Goal: Transaction & Acquisition: Purchase product/service

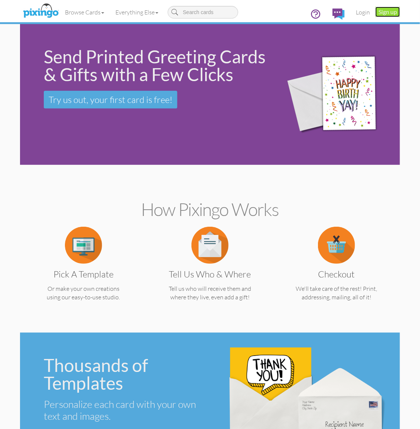
click at [379, 12] on link "Sign up" at bounding box center [387, 12] width 24 height 10
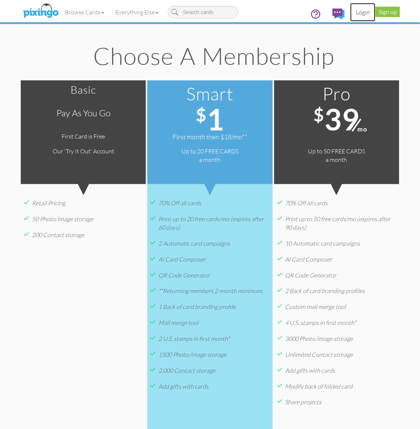
click at [355, 14] on link "Login" at bounding box center [362, 12] width 25 height 19
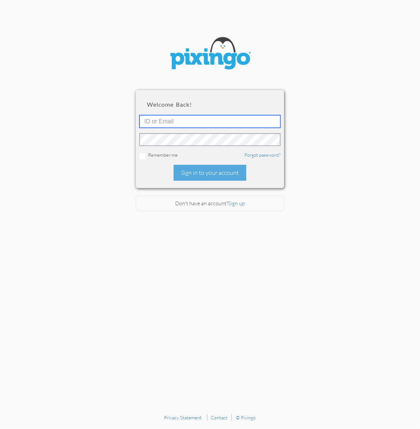
type input "2109"
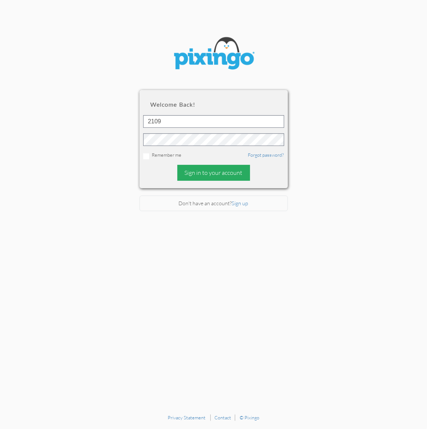
click at [232, 175] on div "Sign in to your account" at bounding box center [213, 173] width 73 height 16
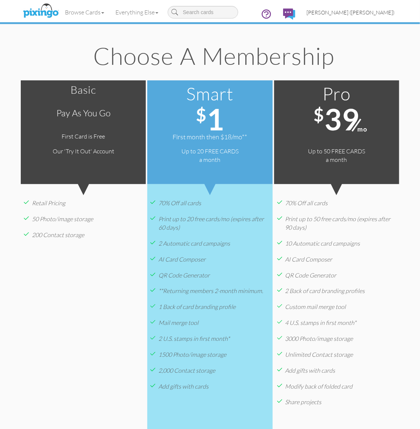
click at [369, 12] on span "[PERSON_NAME] ([PERSON_NAME])" at bounding box center [350, 12] width 88 height 6
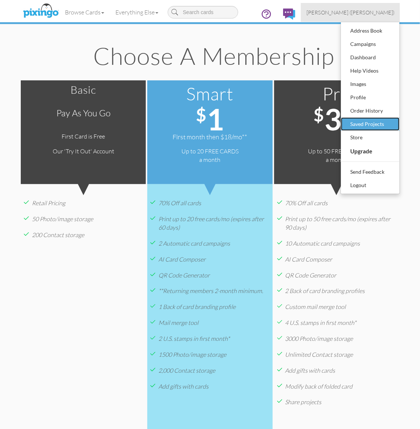
click at [360, 121] on div "Saved Projects" at bounding box center [370, 124] width 44 height 11
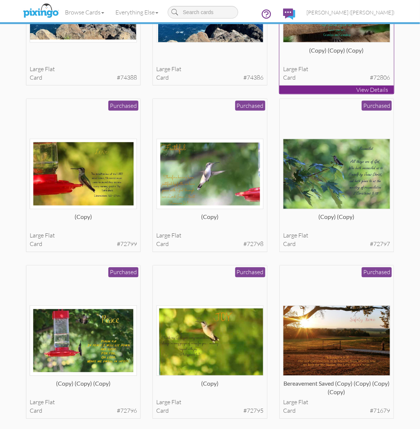
scroll to position [324, 0]
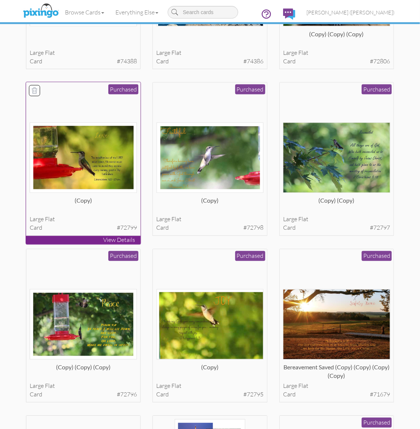
click at [112, 173] on img at bounding box center [83, 158] width 107 height 70
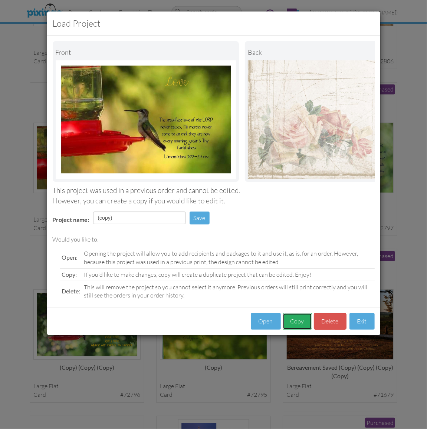
click at [299, 325] on button "Copy" at bounding box center [297, 321] width 29 height 17
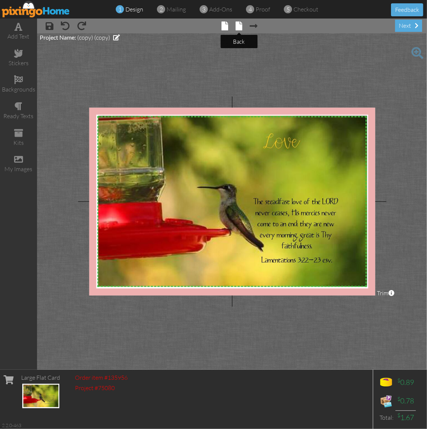
click at [238, 26] on span at bounding box center [238, 26] width 7 height 9
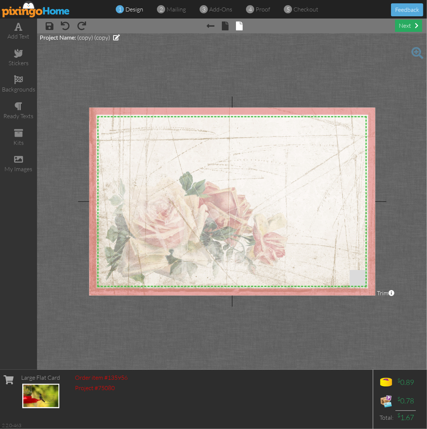
click at [409, 23] on div "next" at bounding box center [408, 26] width 27 height 12
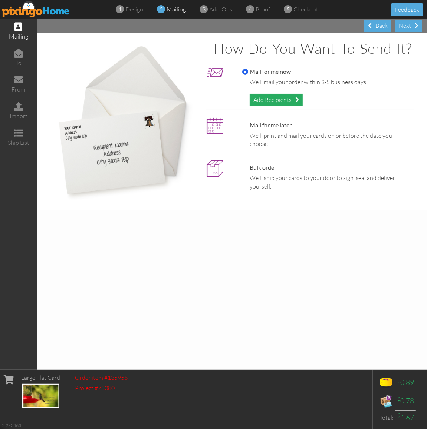
click at [260, 99] on div "Add Recipients" at bounding box center [276, 100] width 53 height 12
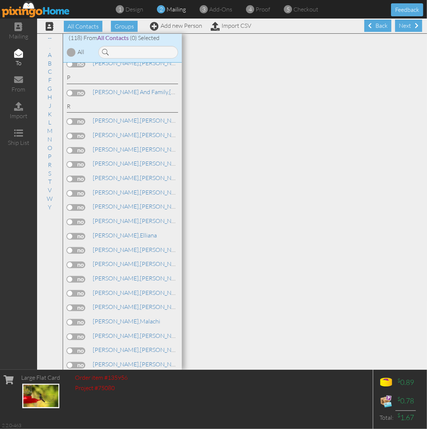
scroll to position [1112, 0]
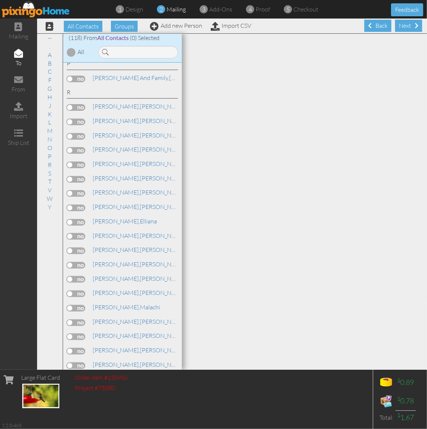
click at [82, 334] on label at bounding box center [76, 337] width 19 height 7
click at [0, 0] on input "checkbox" at bounding box center [0, 0] width 0 height 0
click at [406, 23] on div "Next" at bounding box center [408, 26] width 27 height 12
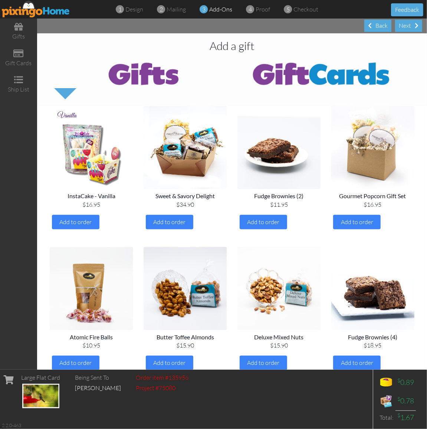
click at [405, 23] on div "Next" at bounding box center [408, 26] width 27 height 12
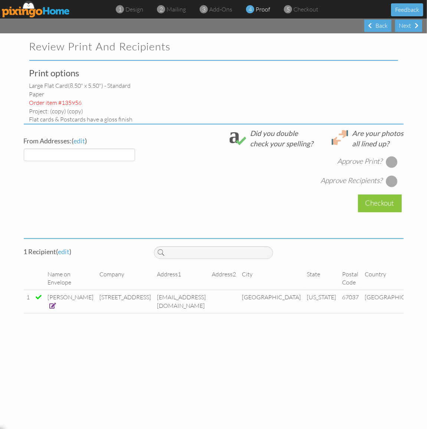
select select "object:1849"
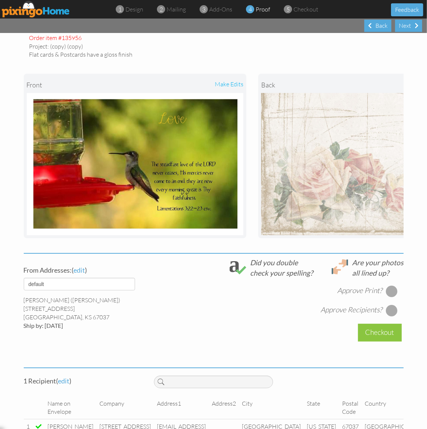
scroll to position [82, 0]
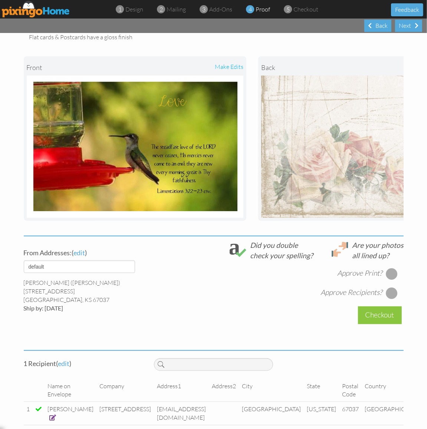
click at [386, 277] on div at bounding box center [392, 274] width 12 height 12
click at [388, 299] on div at bounding box center [392, 293] width 12 height 12
click at [377, 322] on div "Checkout" at bounding box center [380, 315] width 44 height 17
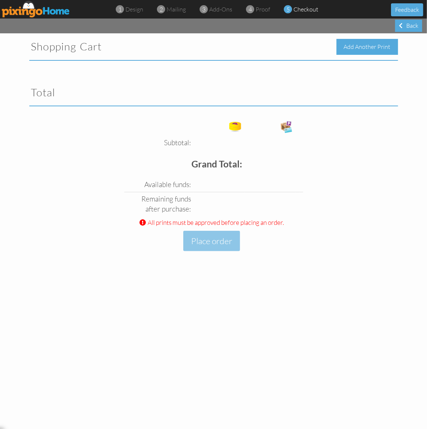
click at [378, 43] on div "Add Another Print" at bounding box center [367, 47] width 62 height 16
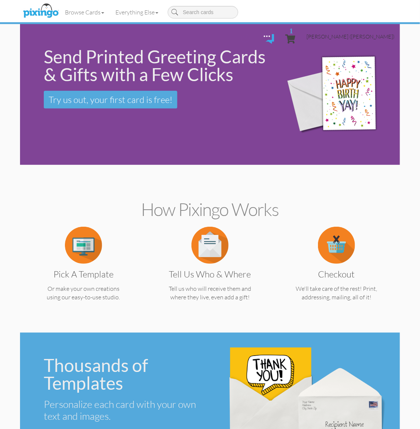
click at [373, 33] on span "[PERSON_NAME] ([PERSON_NAME])" at bounding box center [350, 36] width 88 height 6
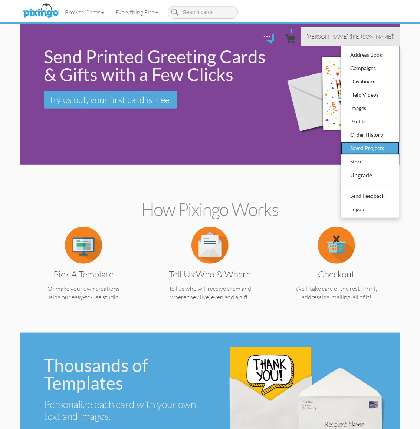
click at [373, 143] on div "Saved Projects" at bounding box center [370, 148] width 44 height 11
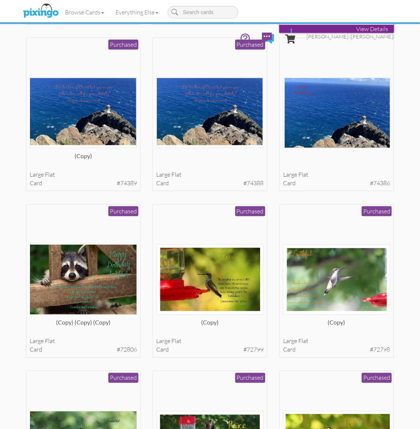
scroll to position [232, 0]
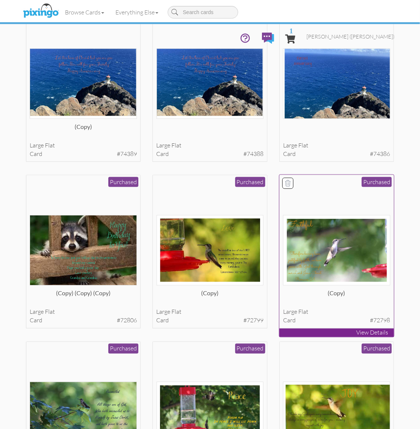
click at [334, 234] on img at bounding box center [336, 250] width 107 height 70
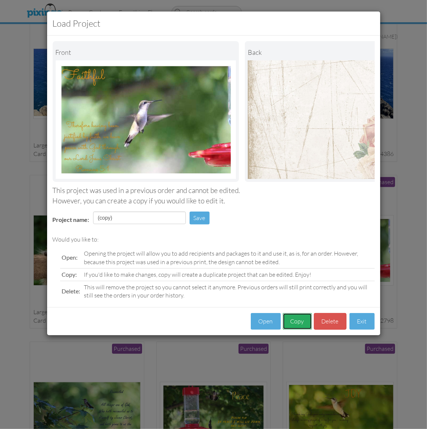
click at [296, 329] on button "Copy" at bounding box center [297, 321] width 29 height 17
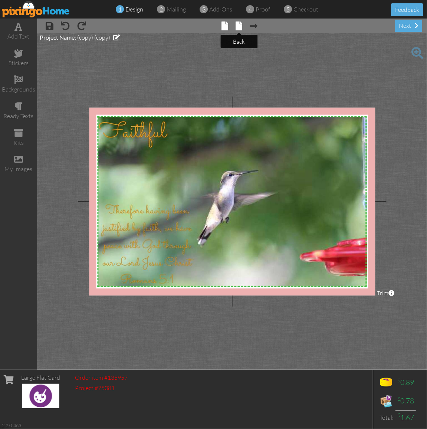
click at [238, 26] on span at bounding box center [238, 26] width 7 height 9
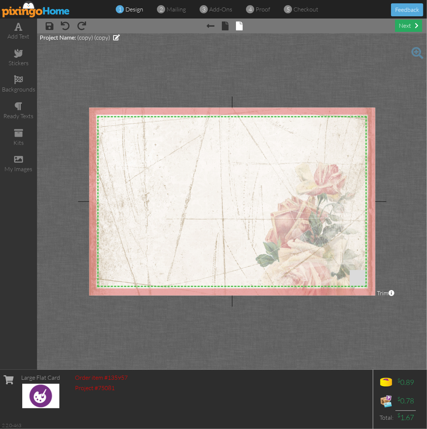
click at [409, 25] on div "next" at bounding box center [408, 26] width 27 height 12
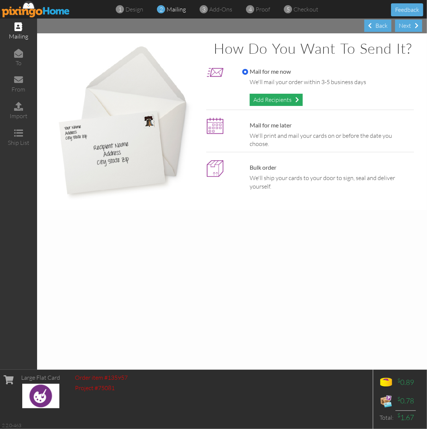
click at [297, 97] on span at bounding box center [297, 100] width 4 height 6
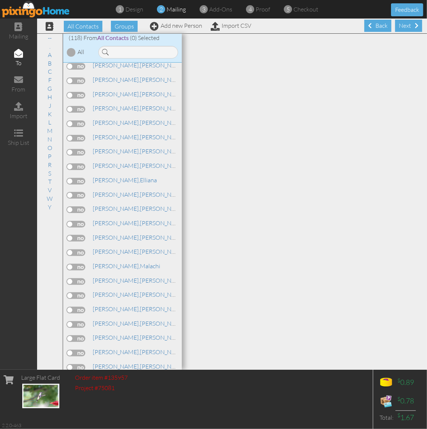
scroll to position [1159, 0]
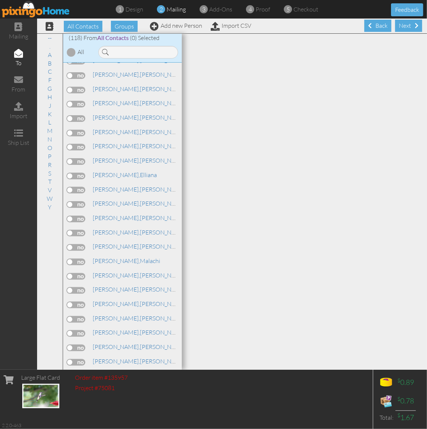
click at [79, 287] on label at bounding box center [76, 290] width 19 height 7
click at [0, 0] on input "checkbox" at bounding box center [0, 0] width 0 height 0
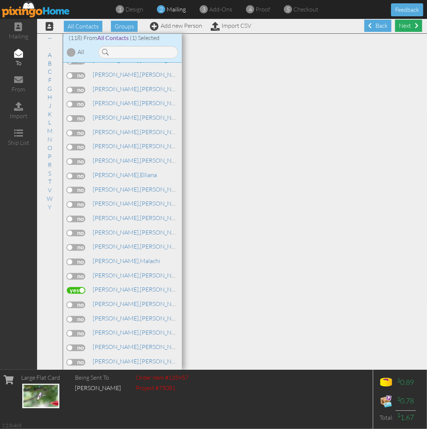
click at [400, 23] on div "Next" at bounding box center [408, 26] width 27 height 12
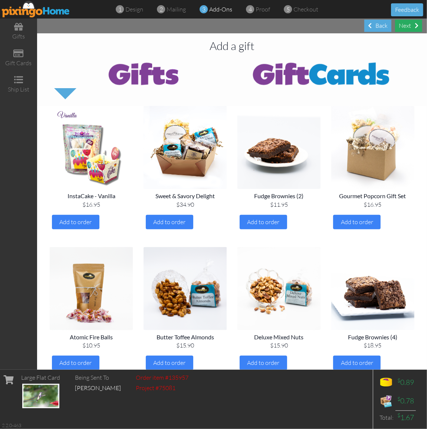
click at [415, 27] on span at bounding box center [417, 26] width 4 height 6
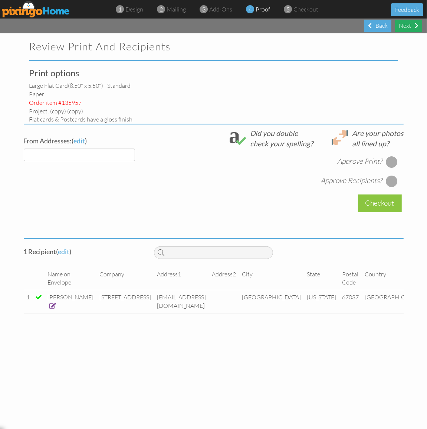
select select "object:3083"
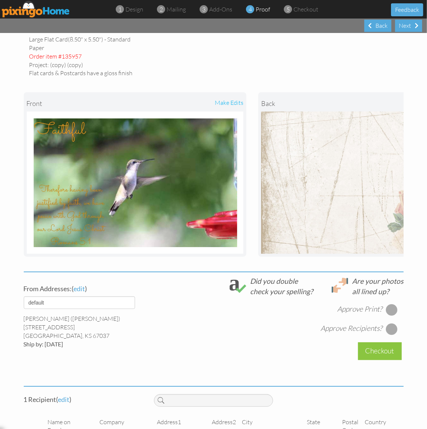
scroll to position [82, 0]
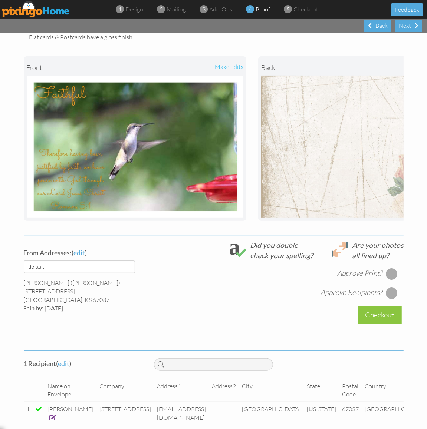
click at [388, 280] on div at bounding box center [392, 274] width 12 height 12
click at [386, 299] on div at bounding box center [392, 293] width 12 height 12
click at [377, 318] on div "Checkout" at bounding box center [380, 315] width 44 height 17
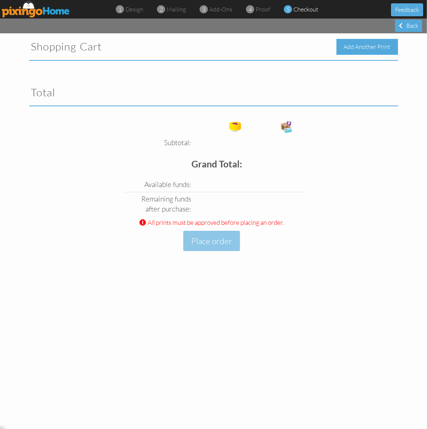
click at [375, 45] on div "Add Another Print" at bounding box center [367, 47] width 62 height 16
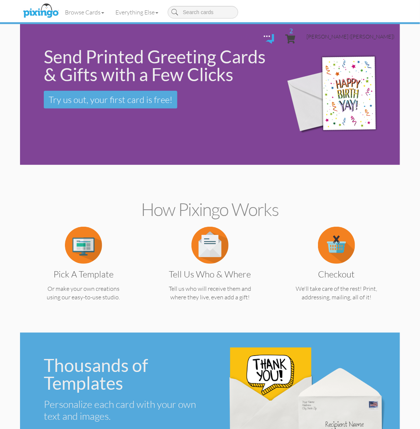
click at [375, 33] on span "[PERSON_NAME] ([PERSON_NAME])" at bounding box center [350, 36] width 88 height 6
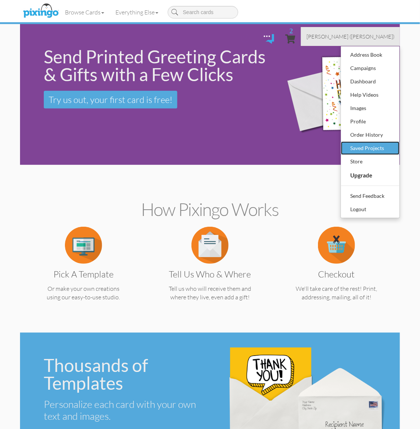
click at [370, 143] on div "Saved Projects" at bounding box center [370, 148] width 44 height 11
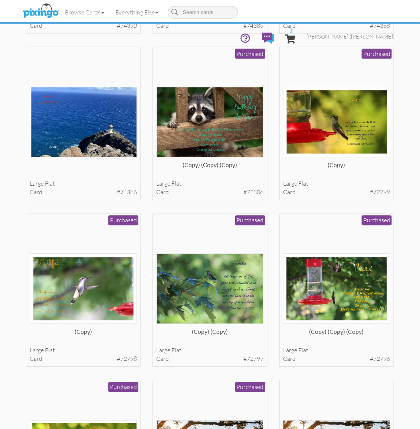
scroll to position [371, 0]
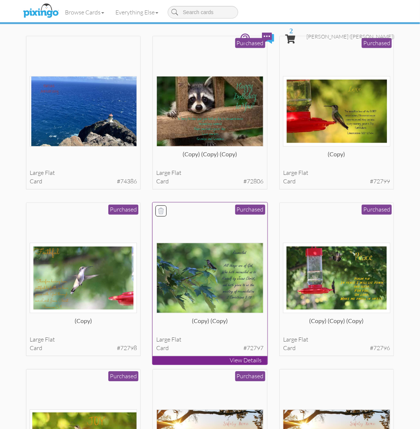
click at [197, 272] on img at bounding box center [209, 278] width 107 height 70
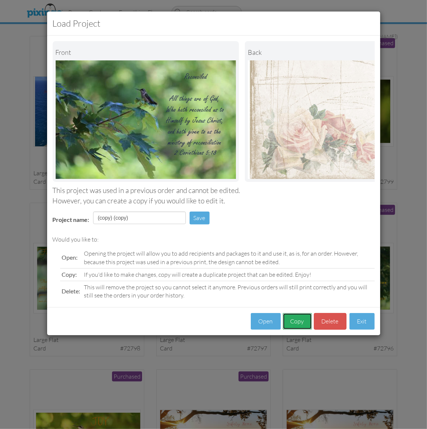
click at [296, 326] on button "Copy" at bounding box center [297, 321] width 29 height 17
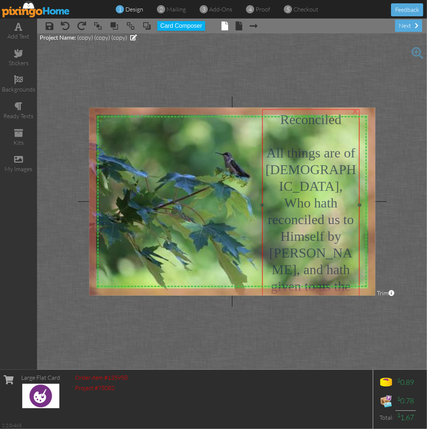
drag, startPoint x: 306, startPoint y: 241, endPoint x: 306, endPoint y: 227, distance: 14.5
click at [306, 227] on span "All things are of [DEMOGRAPHIC_DATA], Who hath reconciled us to Himself by [PER…" at bounding box center [311, 236] width 91 height 182
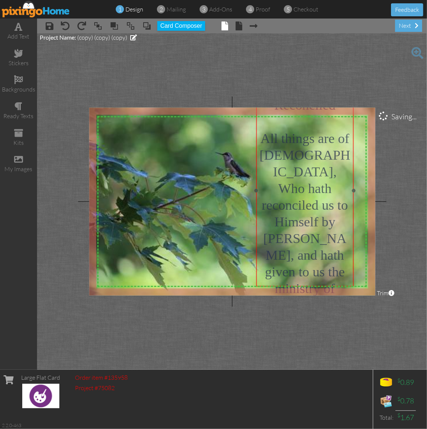
drag, startPoint x: 355, startPoint y: 278, endPoint x: 349, endPoint y: 264, distance: 15.6
click at [349, 313] on div "[DEMOGRAPHIC_DATA] 5:18" at bounding box center [304, 329] width 93 height 32
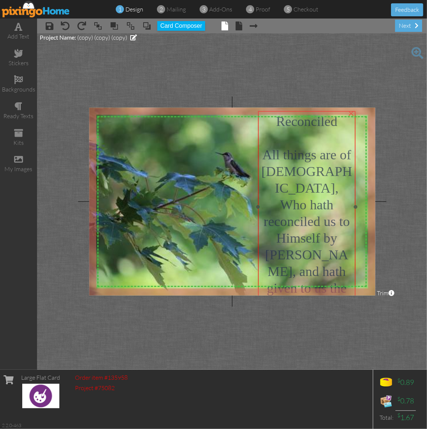
drag, startPoint x: 332, startPoint y: 253, endPoint x: 334, endPoint y: 269, distance: 16.4
click at [334, 269] on span "All things are of [DEMOGRAPHIC_DATA], Who hath reconciled us to Himself by [PER…" at bounding box center [306, 238] width 91 height 182
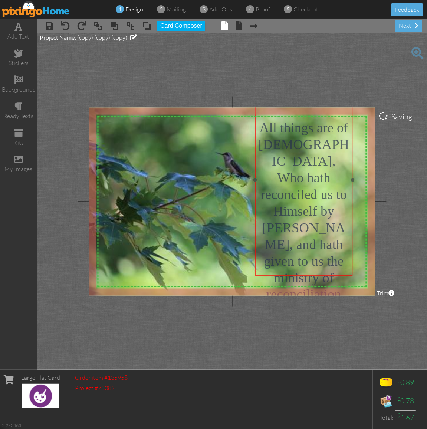
drag, startPoint x: 347, startPoint y: 277, endPoint x: 344, endPoint y: 250, distance: 27.2
click at [344, 302] on div "[DEMOGRAPHIC_DATA] 5:18" at bounding box center [303, 318] width 93 height 32
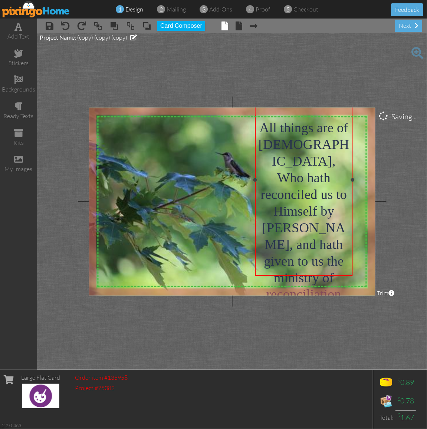
click at [319, 302] on div "[DEMOGRAPHIC_DATA] 5:18" at bounding box center [303, 318] width 93 height 32
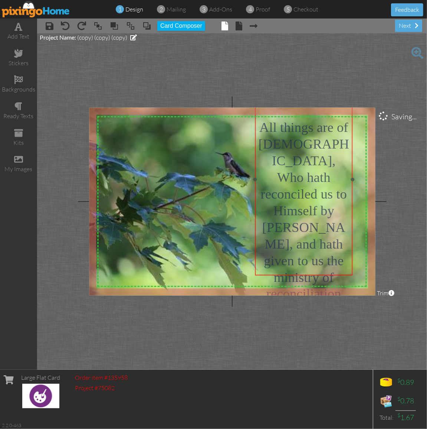
click at [319, 302] on div "[DEMOGRAPHIC_DATA] 5:18" at bounding box center [303, 318] width 93 height 32
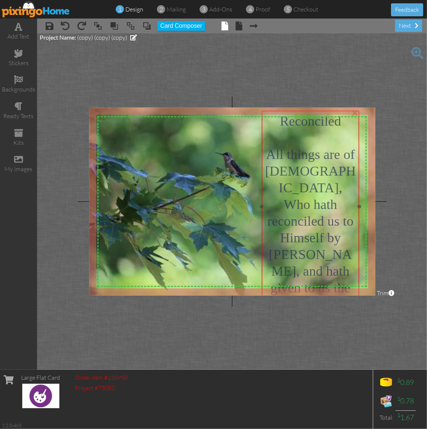
drag, startPoint x: 304, startPoint y: 128, endPoint x: 311, endPoint y: 156, distance: 28.2
click at [311, 156] on span "All things are of [DEMOGRAPHIC_DATA], Who hath reconciled us to Himself by [PER…" at bounding box center [310, 237] width 91 height 182
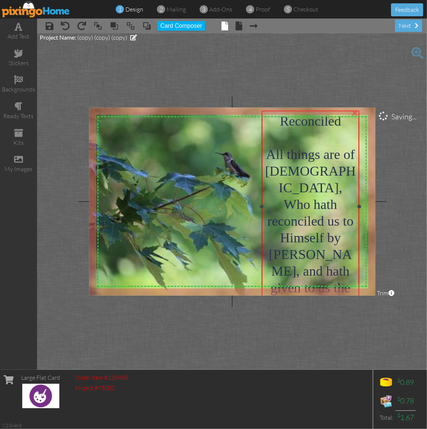
click at [317, 175] on div "All things are of [DEMOGRAPHIC_DATA], Who hath reconciled us to Himself by [PER…" at bounding box center [310, 237] width 93 height 184
click at [341, 122] on div "Reconciled" at bounding box center [310, 121] width 93 height 16
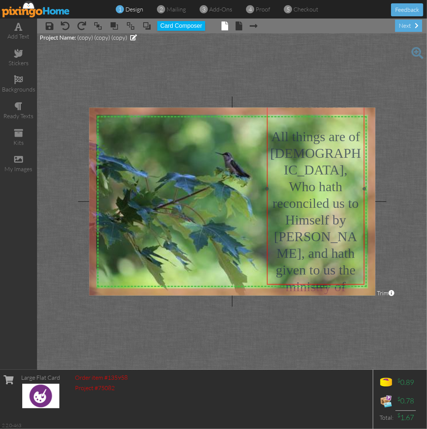
drag, startPoint x: 301, startPoint y: 180, endPoint x: 306, endPoint y: 162, distance: 18.5
click at [306, 162] on span "All things are of [DEMOGRAPHIC_DATA], Who hath reconciled us to Himself by [PER…" at bounding box center [315, 220] width 91 height 182
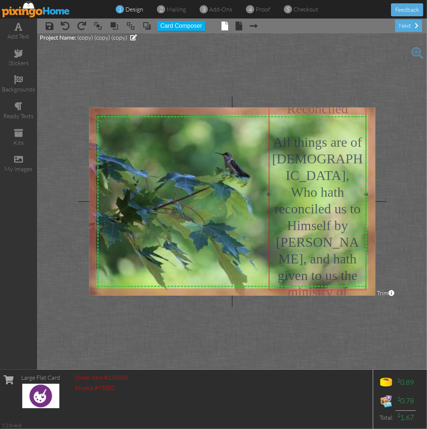
drag, startPoint x: 301, startPoint y: 206, endPoint x: 303, endPoint y: 211, distance: 5.9
click at [303, 211] on span "All things are of [DEMOGRAPHIC_DATA], Who hath reconciled us to Himself by [PER…" at bounding box center [317, 226] width 91 height 182
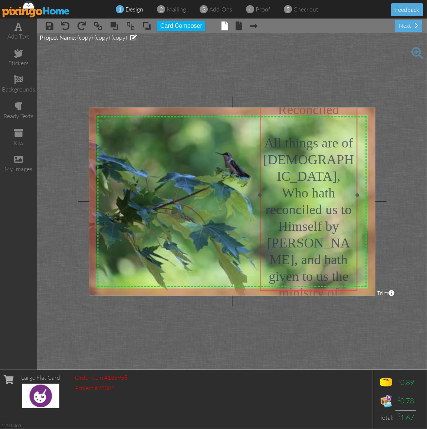
drag, startPoint x: 325, startPoint y: 227, endPoint x: 316, endPoint y: 228, distance: 8.9
click at [316, 228] on span "All things are of [DEMOGRAPHIC_DATA], Who hath reconciled us to Himself by [PER…" at bounding box center [308, 226] width 91 height 182
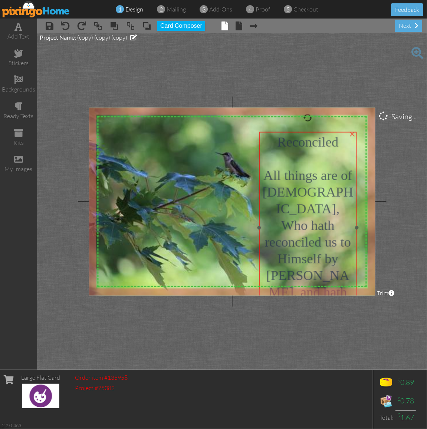
drag, startPoint x: 332, startPoint y: 127, endPoint x: 331, endPoint y: 160, distance: 32.6
click at [331, 160] on div at bounding box center [307, 158] width 93 height 17
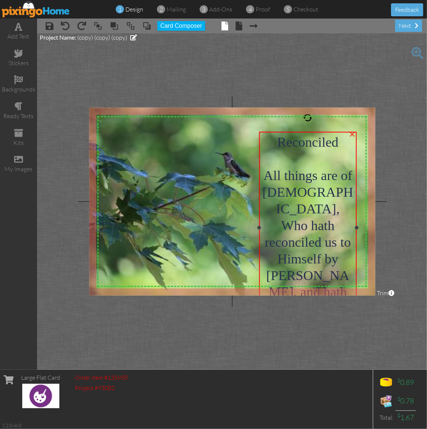
click at [338, 141] on span "Reconciled" at bounding box center [307, 142] width 61 height 15
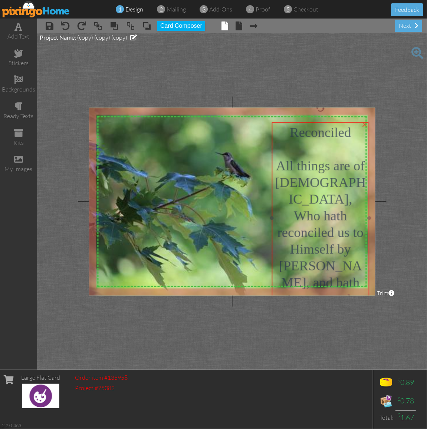
drag, startPoint x: 338, startPoint y: 142, endPoint x: 350, endPoint y: 132, distance: 15.9
click at [350, 132] on span "Reconciled" at bounding box center [320, 132] width 61 height 15
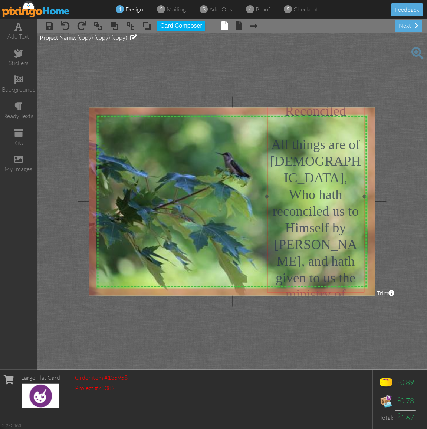
drag, startPoint x: 356, startPoint y: 133, endPoint x: 351, endPoint y: 112, distance: 22.0
click at [351, 112] on div "Reconciled" at bounding box center [315, 111] width 93 height 16
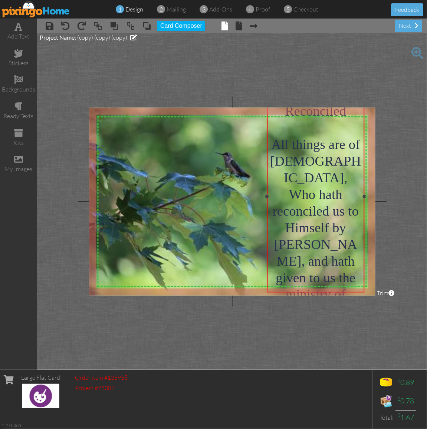
click at [357, 142] on span "All things are of [DEMOGRAPHIC_DATA], Who hath reconciled us to Himself by [PER…" at bounding box center [315, 227] width 91 height 182
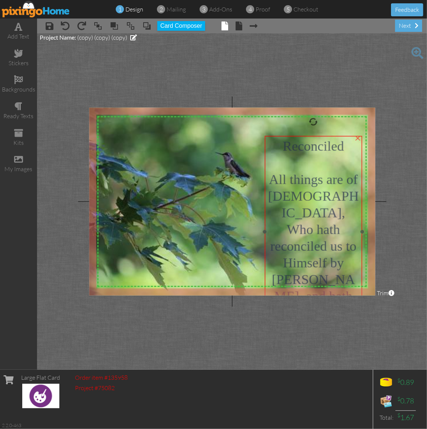
drag, startPoint x: 345, startPoint y: 129, endPoint x: 343, endPoint y: 164, distance: 35.3
click at [343, 164] on div at bounding box center [313, 162] width 93 height 17
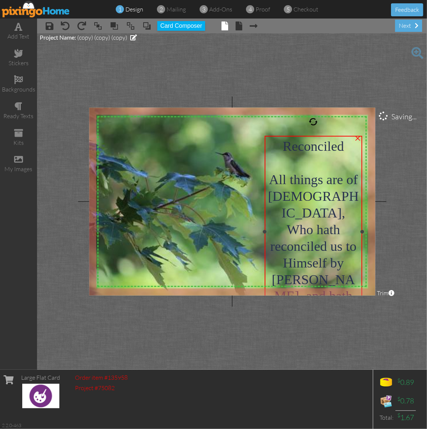
click at [356, 137] on div "×" at bounding box center [358, 137] width 12 height 12
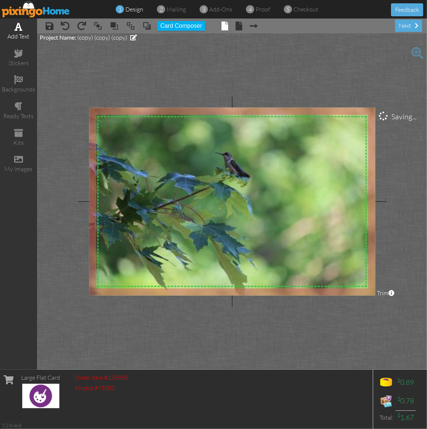
click at [22, 27] on span at bounding box center [19, 26] width 8 height 9
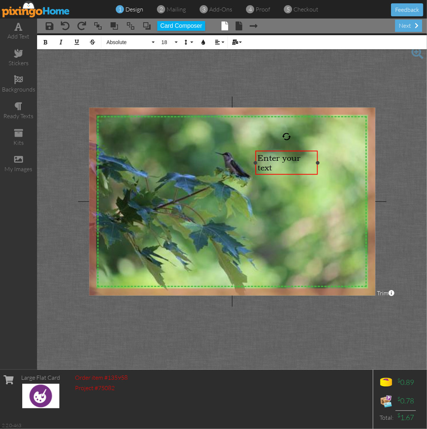
drag, startPoint x: 145, startPoint y: 158, endPoint x: 254, endPoint y: 162, distance: 109.1
click at [254, 162] on div at bounding box center [255, 163] width 4 height 4
drag, startPoint x: 317, startPoint y: 169, endPoint x: 347, endPoint y: 145, distance: 38.2
click at [347, 145] on div "​ Enter your text ​" at bounding box center [315, 138] width 63 height 24
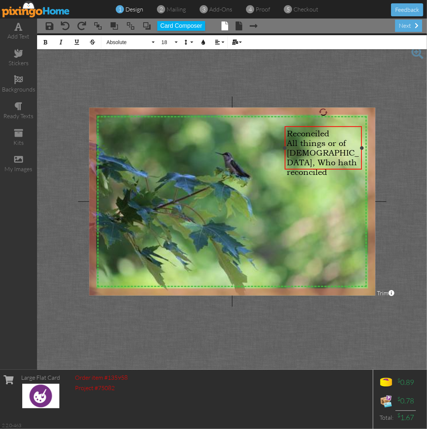
drag, startPoint x: 347, startPoint y: 152, endPoint x: 362, endPoint y: 159, distance: 16.4
click at [362, 159] on div "Reconciled All things or of [DEMOGRAPHIC_DATA], Who hath reconciled ×" at bounding box center [323, 147] width 78 height 43
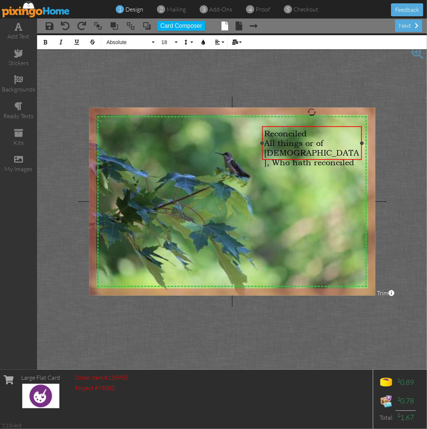
drag, startPoint x: 284, startPoint y: 148, endPoint x: 262, endPoint y: 149, distance: 22.6
click at [262, 149] on div "Reconciled All things or of [DEMOGRAPHIC_DATA], Who hath reconciled ×" at bounding box center [312, 143] width 100 height 34
click at [220, 41] on button "Align" at bounding box center [219, 42] width 14 height 14
click at [225, 70] on icon at bounding box center [223, 70] width 5 height 6
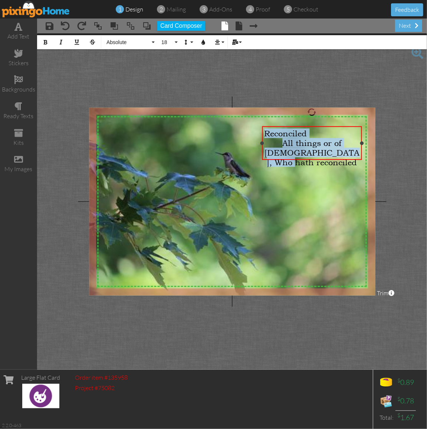
drag, startPoint x: 351, startPoint y: 152, endPoint x: 266, endPoint y: 136, distance: 87.2
click at [266, 136] on div "Reconciled All things or of [DEMOGRAPHIC_DATA], Who hath reconciled" at bounding box center [311, 148] width 95 height 39
click at [153, 44] on button "Absolute" at bounding box center [129, 42] width 53 height 14
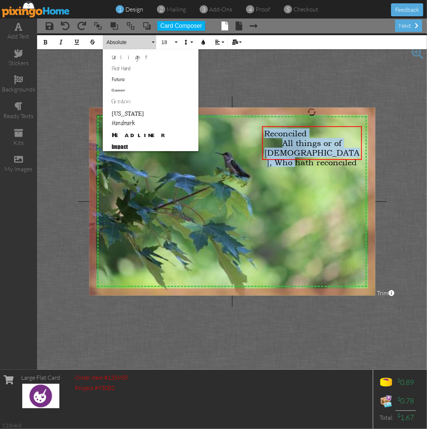
scroll to position [108, 0]
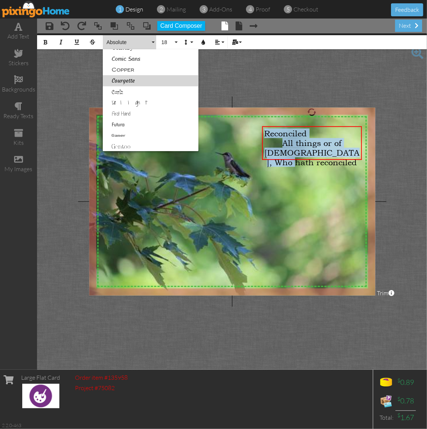
click at [125, 82] on link "Courgette" at bounding box center [151, 80] width 96 height 11
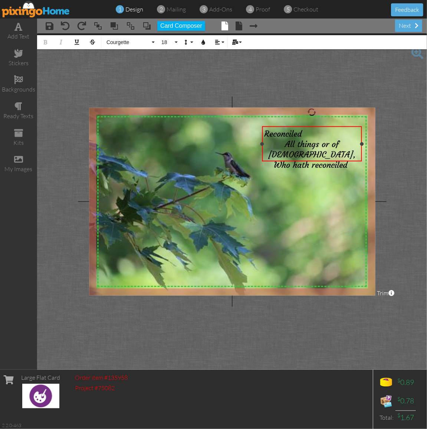
click at [340, 153] on span "All things or of [DEMOGRAPHIC_DATA], Who hath reconciled" at bounding box center [312, 154] width 88 height 30
drag, startPoint x: 355, startPoint y: 153, endPoint x: 326, endPoint y: 154, distance: 28.2
click at [326, 154] on span "All things or of [DEMOGRAPHIC_DATA], Who hath reconciled Himself" at bounding box center [312, 159] width 88 height 41
click at [156, 41] on button "Absolute" at bounding box center [129, 42] width 53 height 14
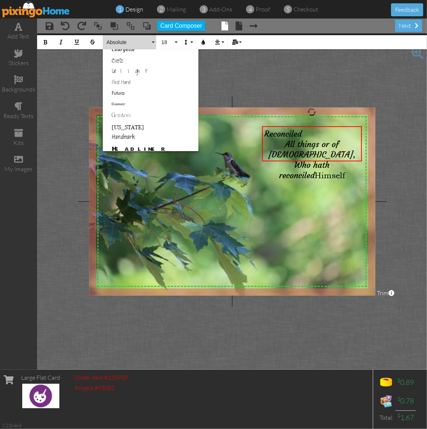
scroll to position [93, 0]
click at [130, 94] on link "Courgette" at bounding box center [151, 95] width 96 height 11
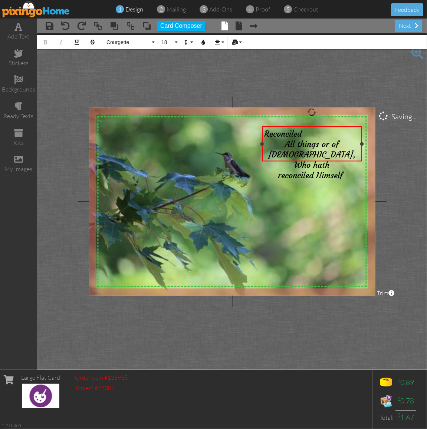
click at [355, 154] on span "All things or of [DEMOGRAPHIC_DATA], Who hath reconciled Himself" at bounding box center [312, 159] width 88 height 41
click at [154, 41] on button "Absolute" at bounding box center [129, 42] width 53 height 14
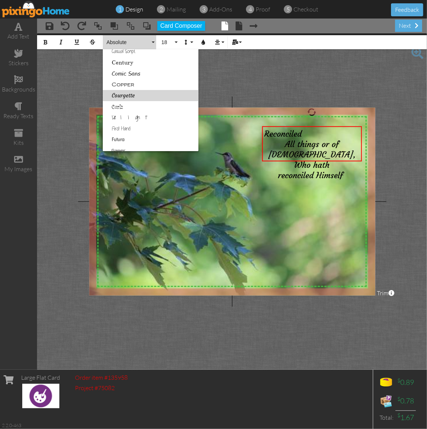
click at [128, 95] on link "Courgette" at bounding box center [151, 95] width 96 height 11
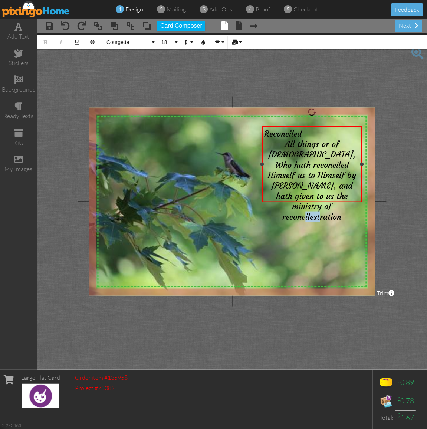
drag, startPoint x: 325, startPoint y: 194, endPoint x: 308, endPoint y: 195, distance: 17.1
click at [308, 195] on span "us to Himself by [PERSON_NAME], and hath given to us the ministry of reconciles…" at bounding box center [313, 196] width 85 height 52
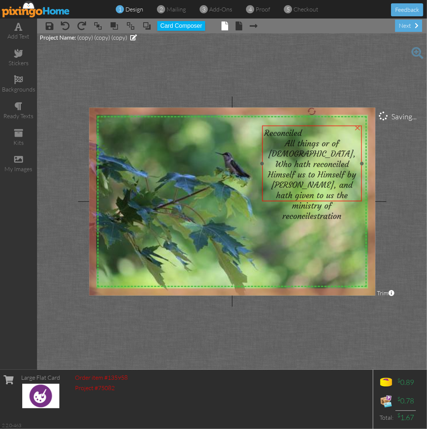
click at [343, 194] on div "All things or of [DEMOGRAPHIC_DATA], Who hath reconciled Himself us to Himself …" at bounding box center [311, 179] width 95 height 83
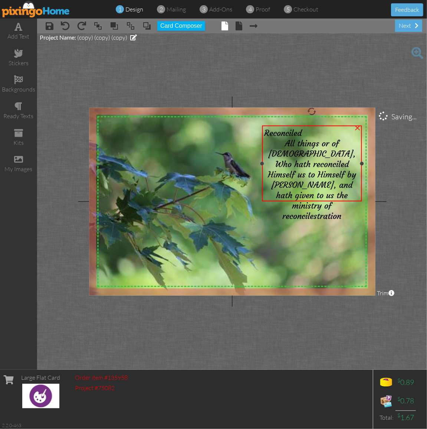
click at [348, 190] on div "All things or of [DEMOGRAPHIC_DATA], Who hath reconciled Himself us to Himself …" at bounding box center [311, 179] width 95 height 83
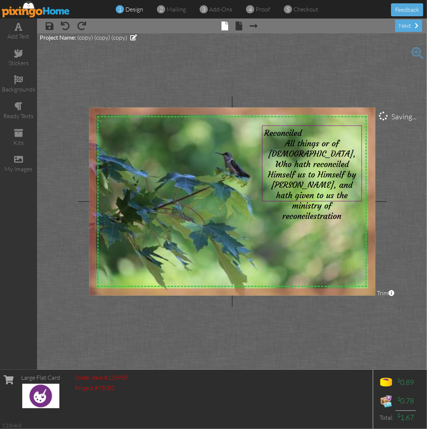
click at [340, 192] on span "us to Himself by [PERSON_NAME], and hath given to us the ministry of reconciles…" at bounding box center [313, 195] width 85 height 52
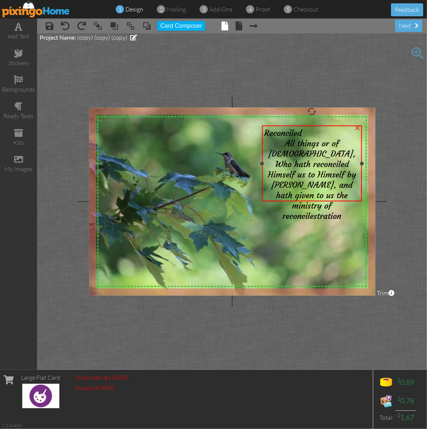
click at [311, 197] on span "us to Himself by [PERSON_NAME], and hath given to us the ministry of reconciles…" at bounding box center [313, 195] width 85 height 52
click at [347, 195] on div "All things or of [DEMOGRAPHIC_DATA], Who hath reconciled Himself us to Himself …" at bounding box center [311, 179] width 95 height 83
click at [340, 193] on span "us to Himself by [PERSON_NAME], and hath given to us the ministry of reconciles…" at bounding box center [313, 195] width 85 height 52
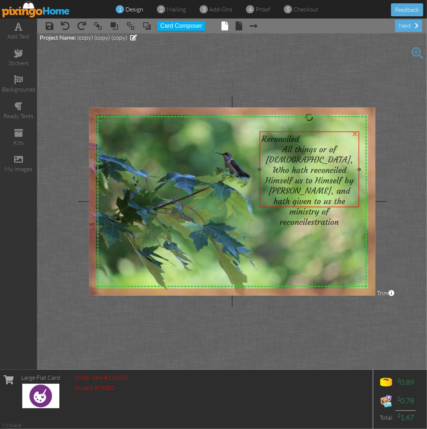
drag, startPoint x: 310, startPoint y: 201, endPoint x: 308, endPoint y: 207, distance: 6.5
click at [308, 207] on div "Reconciled All things or of [DEMOGRAPHIC_DATA], Who hath reconciled Himself us …" at bounding box center [309, 181] width 100 height 98
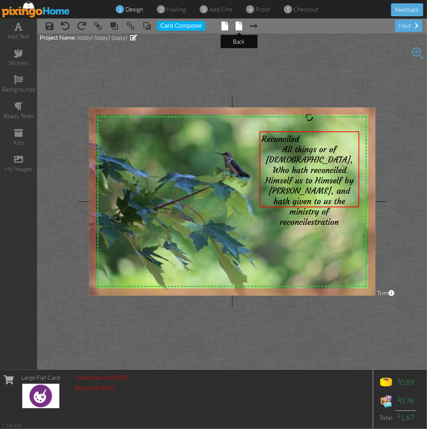
click at [238, 26] on span at bounding box center [238, 26] width 7 height 9
click at [238, 29] on span at bounding box center [238, 26] width 7 height 9
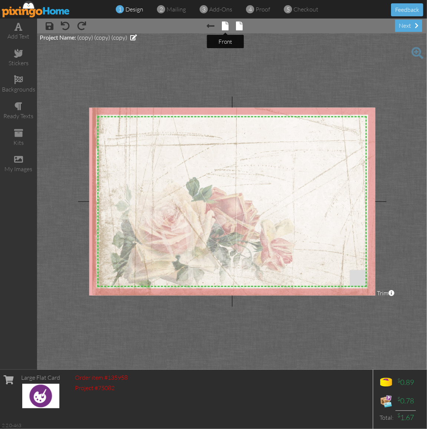
click at [226, 27] on span at bounding box center [225, 26] width 7 height 9
click at [223, 27] on span at bounding box center [224, 26] width 7 height 9
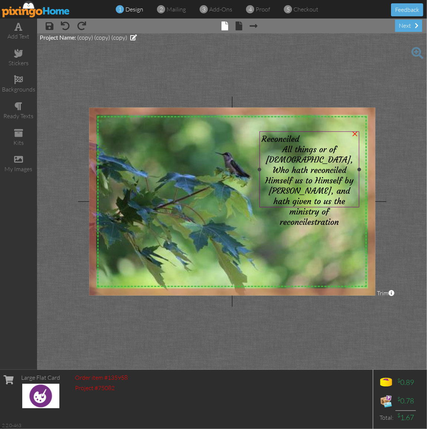
click at [343, 199] on div "All things or of [DEMOGRAPHIC_DATA], Who hath reconciled Himself us to Himself …" at bounding box center [308, 185] width 95 height 83
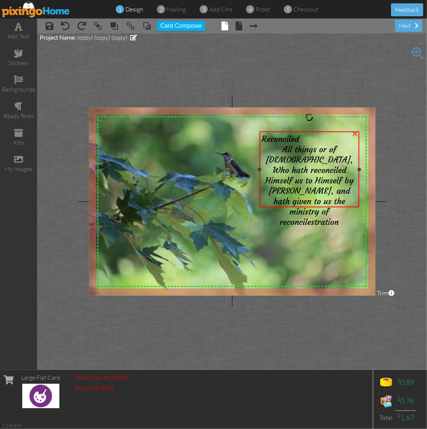
click at [343, 199] on div "All things or of [DEMOGRAPHIC_DATA], Who hath reconciled Himself us to Himself …" at bounding box center [308, 185] width 95 height 83
click at [353, 134] on div "×" at bounding box center [355, 133] width 12 height 12
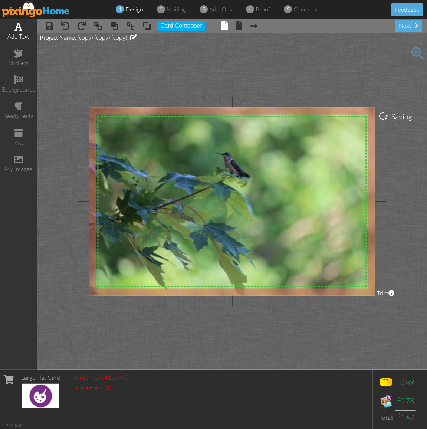
click at [17, 28] on span at bounding box center [19, 26] width 8 height 9
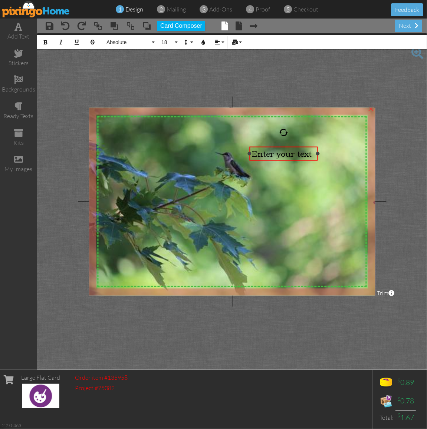
drag, startPoint x: 148, startPoint y: 152, endPoint x: 251, endPoint y: 163, distance: 103.6
click at [251, 163] on div "X X X X X X X X X X X X X X X X X X X X X X X X X X X X X X X X X X X X X X X X…" at bounding box center [232, 202] width 286 height 188
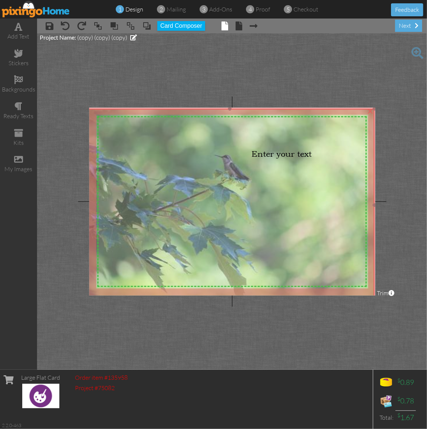
click at [320, 156] on img at bounding box center [229, 205] width 289 height 193
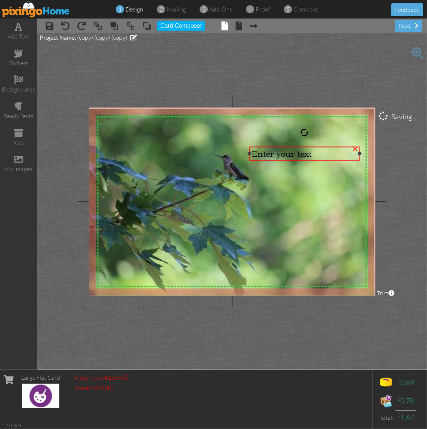
drag, startPoint x: 317, startPoint y: 153, endPoint x: 359, endPoint y: 152, distance: 41.9
click at [359, 152] on div at bounding box center [360, 154] width 4 height 4
drag, startPoint x: 249, startPoint y: 153, endPoint x: 262, endPoint y: 152, distance: 12.6
click at [262, 152] on div at bounding box center [262, 154] width 4 height 4
click at [322, 153] on span "Enter your text" at bounding box center [294, 154] width 60 height 10
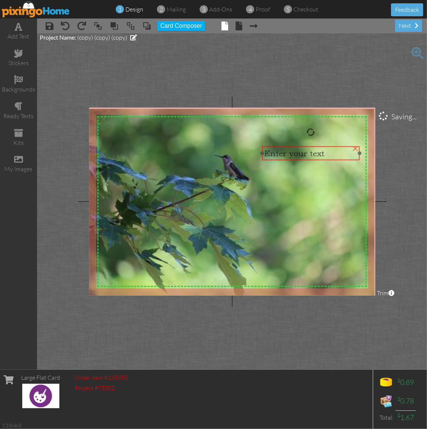
click at [331, 155] on div "Enter your text" at bounding box center [310, 154] width 93 height 10
click at [327, 152] on div "Enter your text" at bounding box center [310, 154] width 93 height 10
click at [327, 152] on div "Enter your text" at bounding box center [310, 153] width 93 height 10
click at [353, 146] on div "×" at bounding box center [355, 147] width 12 height 12
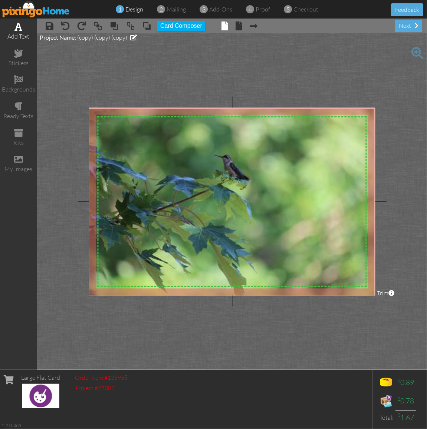
click at [16, 30] on span at bounding box center [19, 26] width 8 height 9
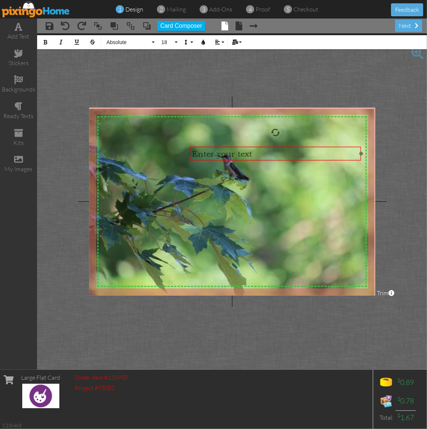
drag, startPoint x: 276, startPoint y: 125, endPoint x: 320, endPoint y: 145, distance: 47.8
click at [320, 145] on div at bounding box center [275, 154] width 175 height 18
drag, startPoint x: 189, startPoint y: 154, endPoint x: 256, endPoint y: 167, distance: 68.3
click at [256, 167] on div "X X X X X X X X X X X X X X X X X X X X X X X X X X X X X X X X X X X X X X X X…" at bounding box center [232, 202] width 286 height 188
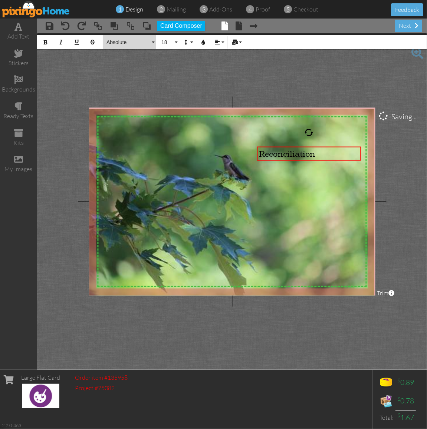
click at [152, 43] on button "Absolute" at bounding box center [129, 42] width 53 height 14
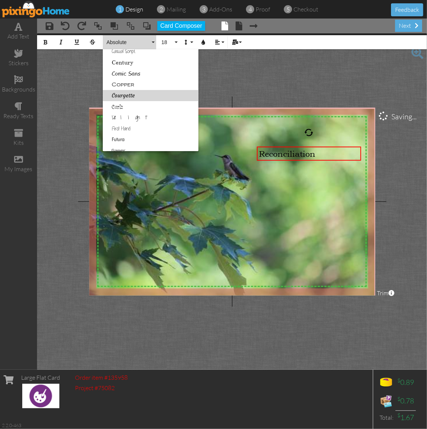
click at [123, 95] on link "Courgette" at bounding box center [151, 95] width 96 height 11
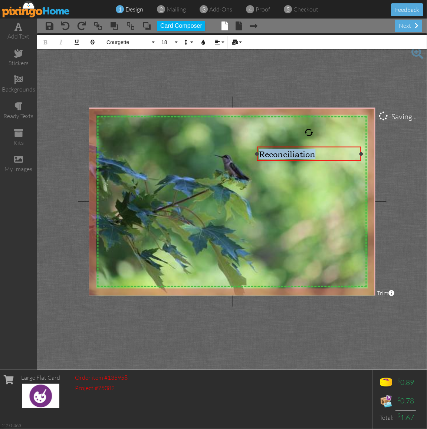
drag, startPoint x: 316, startPoint y: 154, endPoint x: 255, endPoint y: 157, distance: 61.3
click at [257, 157] on div "Reconciliation ​ ×" at bounding box center [309, 153] width 105 height 15
click at [128, 42] on span "Courgette" at bounding box center [128, 42] width 44 height 6
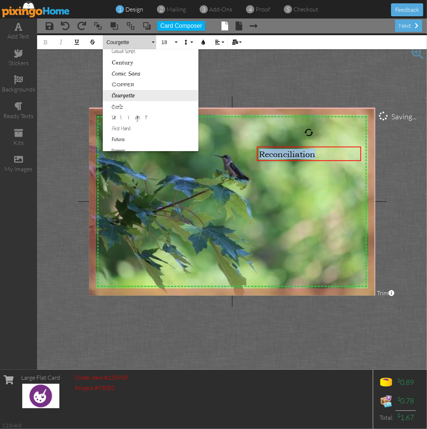
click at [130, 95] on link "Courgette" at bounding box center [151, 95] width 96 height 11
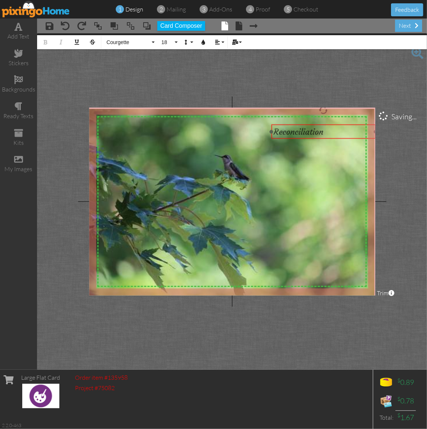
drag, startPoint x: 320, startPoint y: 146, endPoint x: 334, endPoint y: 124, distance: 25.9
click at [334, 124] on div "​ Reconciliation ​ ​" at bounding box center [323, 131] width 105 height 15
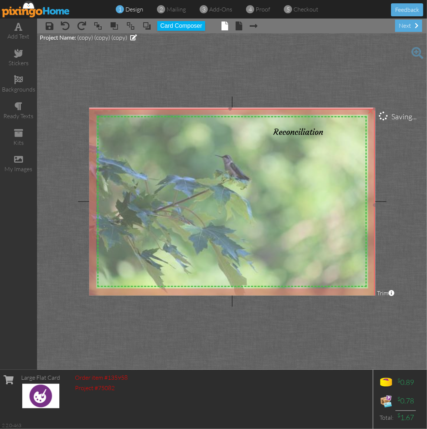
click at [242, 146] on img at bounding box center [230, 205] width 289 height 193
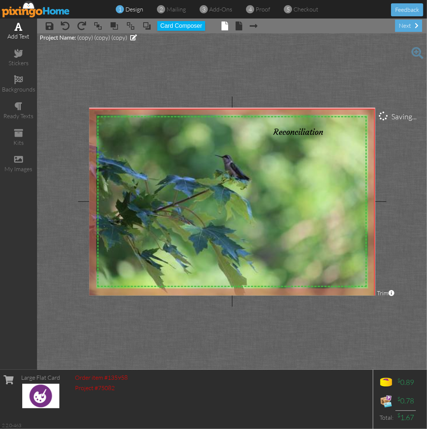
click at [14, 30] on div "add text" at bounding box center [18, 32] width 37 height 26
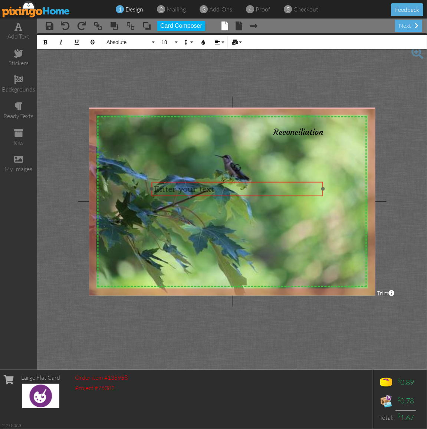
drag, startPoint x: 246, startPoint y: 152, endPoint x: 251, endPoint y: 195, distance: 43.0
click at [251, 195] on div "​ Enter your text ​" at bounding box center [237, 189] width 172 height 14
drag, startPoint x: 323, startPoint y: 188, endPoint x: 225, endPoint y: 195, distance: 97.4
click at [240, 192] on div "Enter your text ×" at bounding box center [195, 189] width 89 height 14
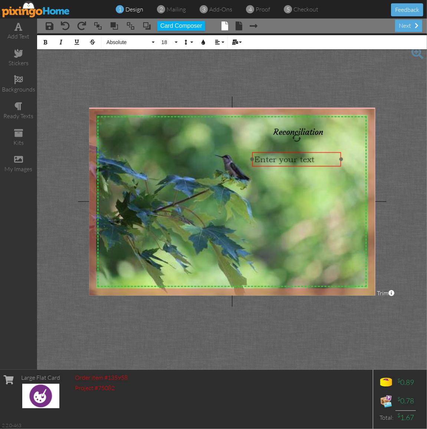
drag, startPoint x: 225, startPoint y: 194, endPoint x: 325, endPoint y: 164, distance: 104.8
click at [325, 164] on div "​ Enter your text ​" at bounding box center [296, 159] width 89 height 14
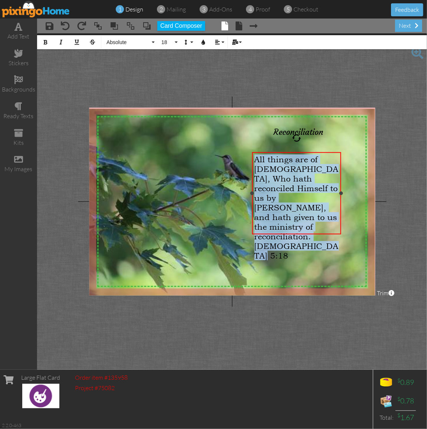
drag, startPoint x: 330, startPoint y: 227, endPoint x: 253, endPoint y: 162, distance: 101.4
click at [253, 162] on div "All things are of [DEMOGRAPHIC_DATA], Who hath reconciled Himself to us by [PER…" at bounding box center [296, 207] width 89 height 111
click at [152, 44] on button "Absolute" at bounding box center [129, 42] width 53 height 14
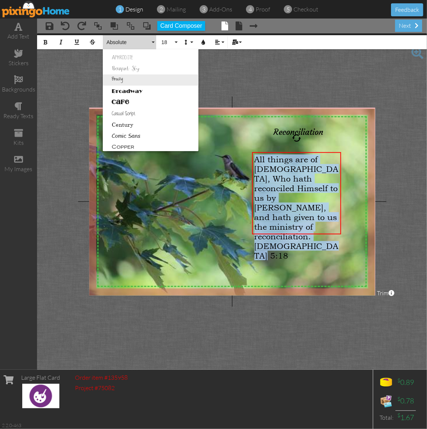
scroll to position [46, 0]
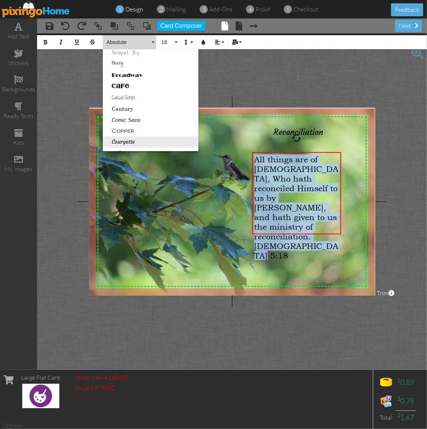
click at [127, 139] on link "Courgette" at bounding box center [151, 141] width 96 height 11
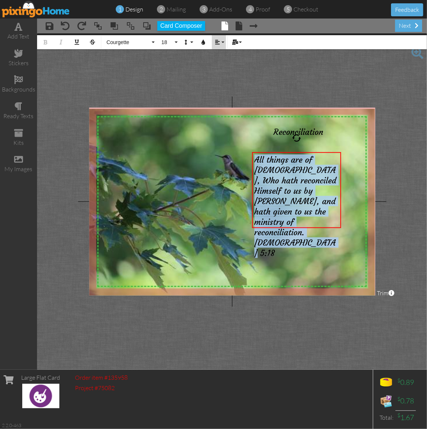
click at [221, 39] on button "Align" at bounding box center [219, 42] width 14 height 14
click at [216, 62] on link "[GEOGRAPHIC_DATA]" at bounding box center [223, 65] width 23 height 11
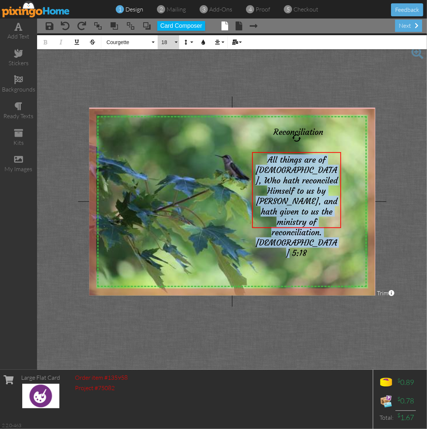
click at [174, 39] on button "18" at bounding box center [169, 42] width 22 height 14
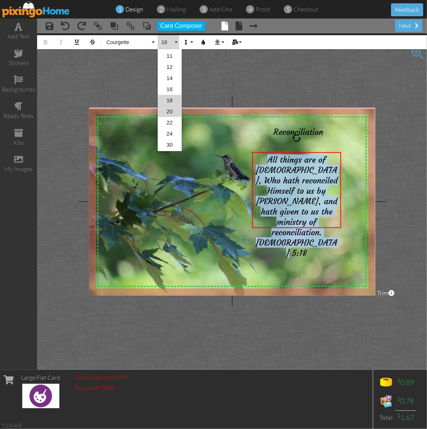
click at [168, 111] on link "20" at bounding box center [170, 111] width 24 height 11
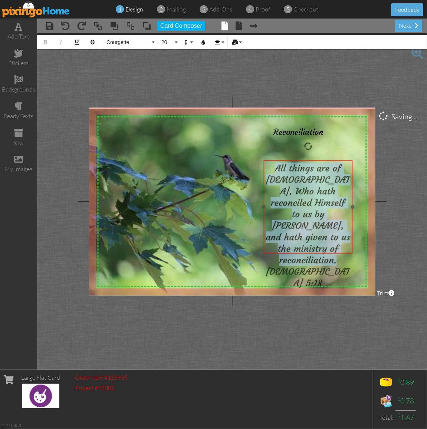
drag, startPoint x: 251, startPoint y: 190, endPoint x: 263, endPoint y: 198, distance: 14.1
click at [263, 198] on div at bounding box center [307, 207] width 93 height 97
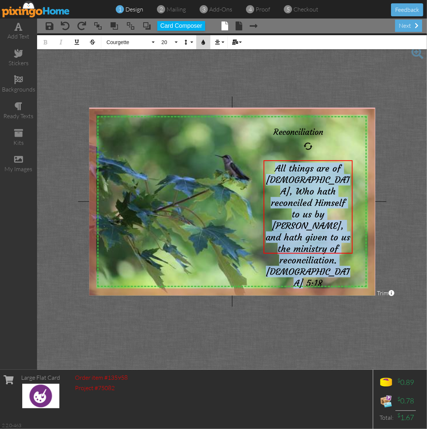
click at [203, 40] on icon "button" at bounding box center [203, 42] width 5 height 5
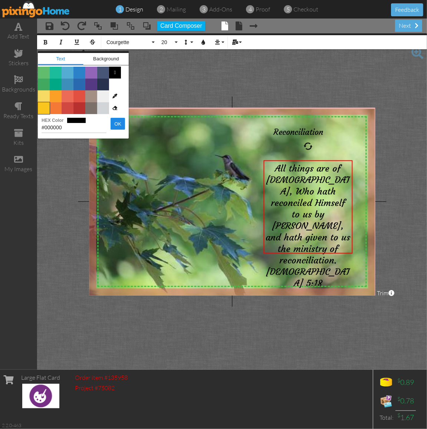
click at [43, 104] on span "Color #FAC51C" at bounding box center [44, 108] width 12 height 12
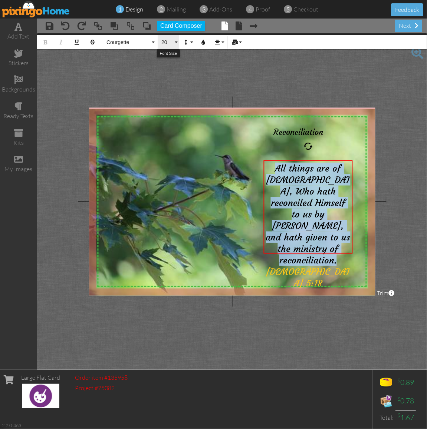
click at [175, 42] on button "20" at bounding box center [169, 42] width 22 height 14
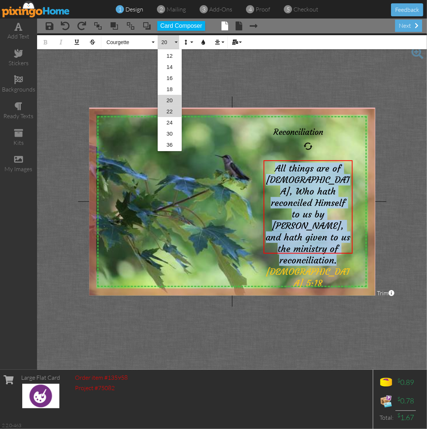
click at [174, 109] on link "22" at bounding box center [170, 111] width 24 height 11
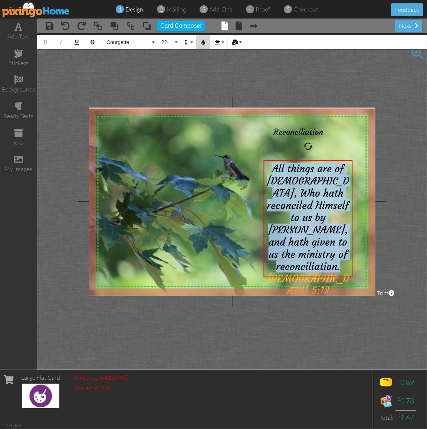
click at [201, 42] on icon "button" at bounding box center [203, 42] width 5 height 5
type input "#FAC51C"
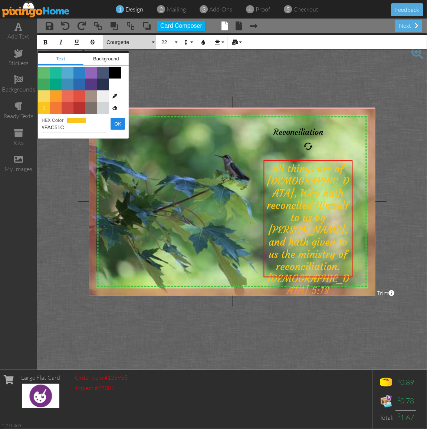
click at [151, 41] on button "Courgette" at bounding box center [129, 42] width 53 height 14
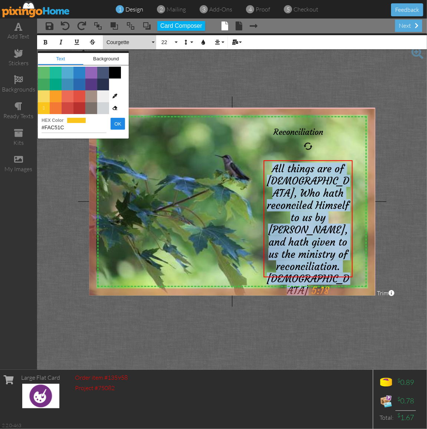
scroll to position [88, 0]
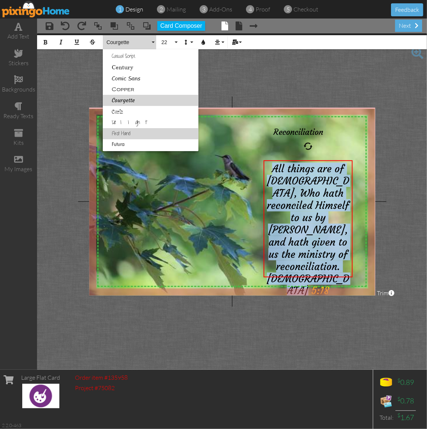
click at [125, 131] on link "First Hand" at bounding box center [151, 133] width 96 height 11
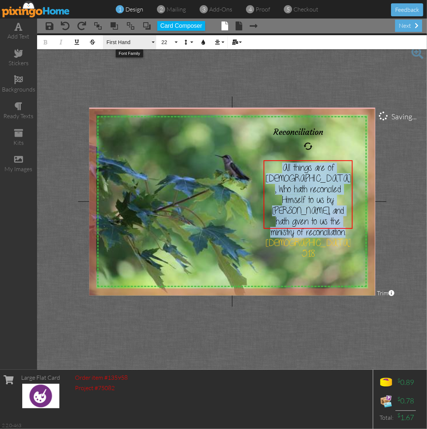
click at [154, 42] on button "First Hand" at bounding box center [129, 42] width 53 height 14
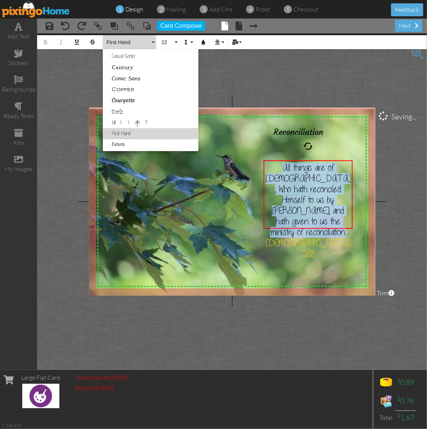
scroll to position [121, 0]
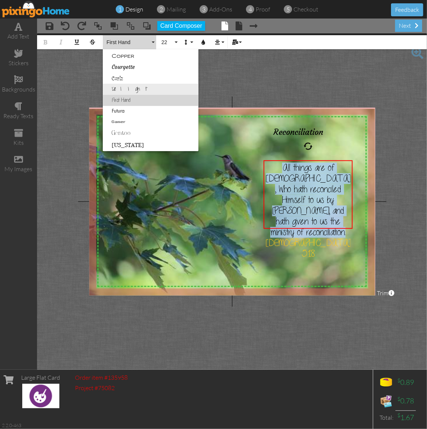
click at [128, 88] on link "Delight" at bounding box center [151, 89] width 96 height 11
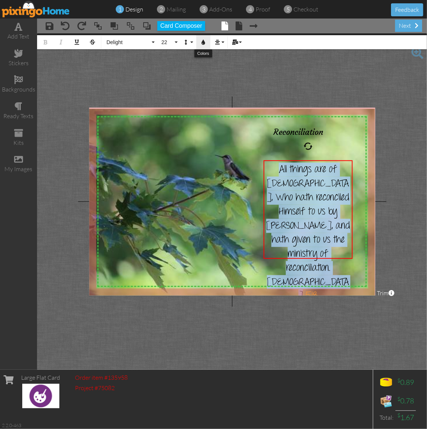
click at [202, 43] on icon "button" at bounding box center [203, 42] width 5 height 5
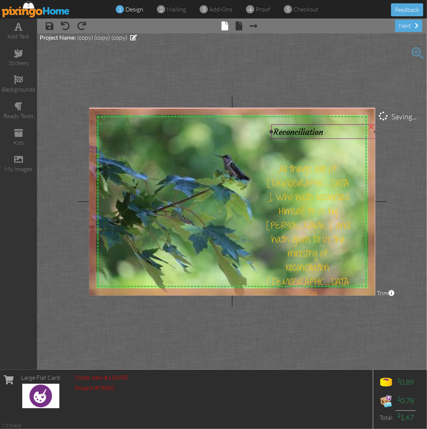
click at [332, 131] on div "Reconciliation" at bounding box center [323, 131] width 100 height 10
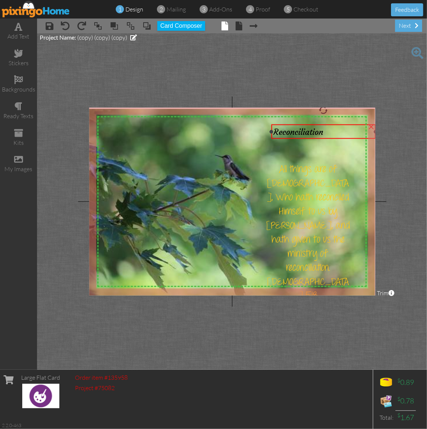
click at [327, 130] on div "Reconciliation" at bounding box center [323, 131] width 100 height 10
click at [369, 127] on div "×" at bounding box center [371, 126] width 12 height 12
click at [17, 26] on span at bounding box center [19, 26] width 8 height 9
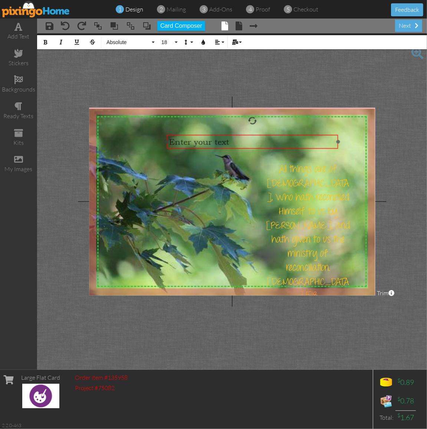
drag, startPoint x: 260, startPoint y: 175, endPoint x: 284, endPoint y: 134, distance: 47.8
click at [283, 135] on div "​ Enter your text ​" at bounding box center [252, 142] width 172 height 14
drag, startPoint x: 339, startPoint y: 139, endPoint x: 242, endPoint y: 145, distance: 97.3
click at [242, 145] on div "Enter your text ×" at bounding box center [205, 141] width 73 height 14
drag, startPoint x: 231, startPoint y: 135, endPoint x: 329, endPoint y: 134, distance: 97.9
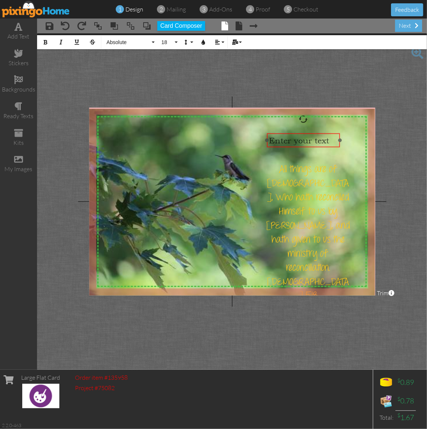
click at [329, 134] on div "​ Enter your text ​" at bounding box center [303, 140] width 73 height 14
drag, startPoint x: 325, startPoint y: 138, endPoint x: 262, endPoint y: 143, distance: 62.9
click at [262, 143] on div "X X X X X X X X X X X X X X X X X X X X X X X X X X X X X X X X X X X X X X X X…" at bounding box center [232, 202] width 286 height 188
click at [201, 44] on icon "button" at bounding box center [203, 42] width 5 height 5
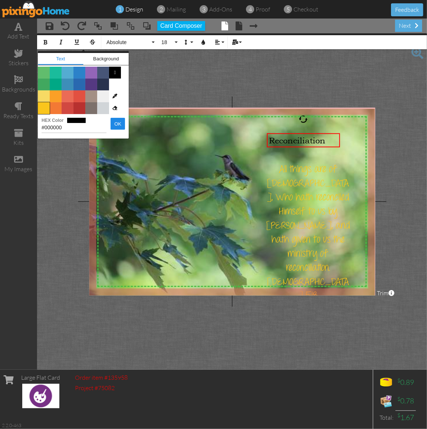
click at [42, 106] on span "Color #FAC51C" at bounding box center [44, 108] width 12 height 12
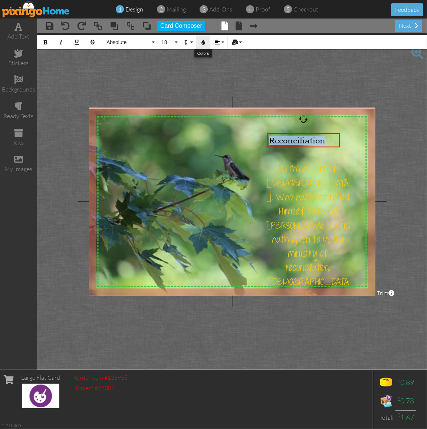
click at [202, 41] on icon "button" at bounding box center [203, 42] width 5 height 5
type input "#FAC51C"
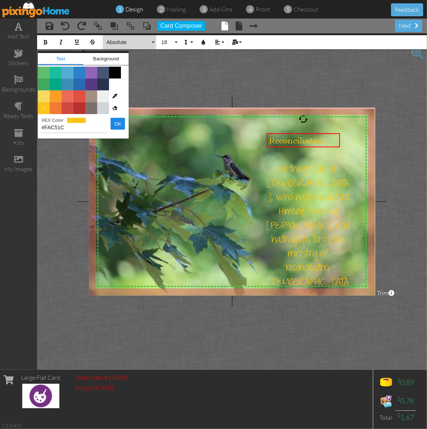
click at [152, 42] on button "Absolute" at bounding box center [129, 42] width 53 height 14
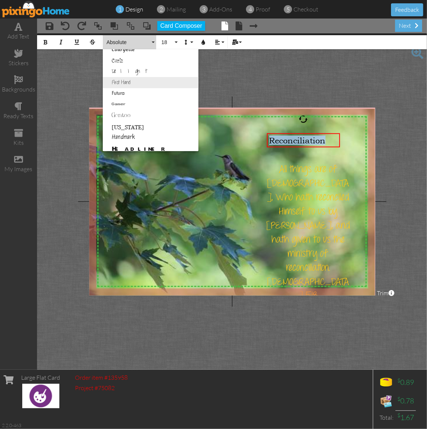
scroll to position [93, 0]
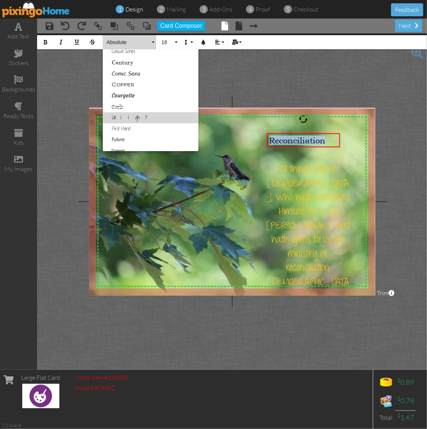
click at [122, 118] on link "Delight" at bounding box center [151, 117] width 96 height 11
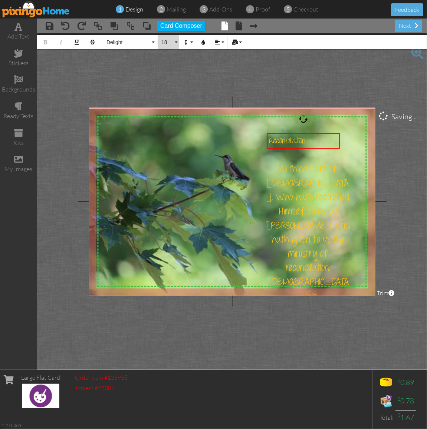
click at [175, 42] on button "18" at bounding box center [169, 42] width 22 height 14
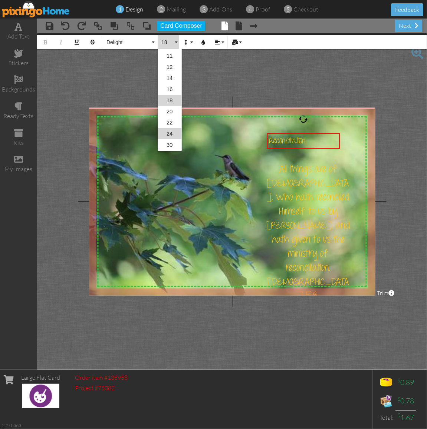
click at [169, 134] on link "24" at bounding box center [170, 133] width 24 height 11
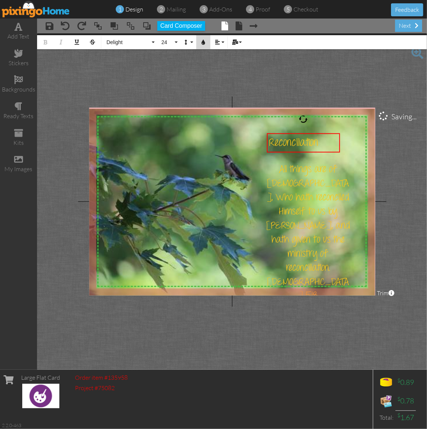
click at [203, 42] on icon "button" at bounding box center [203, 42] width 5 height 5
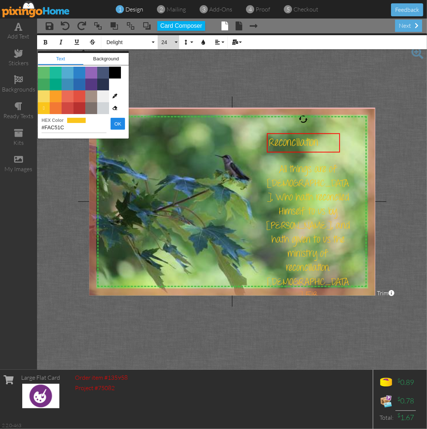
click at [175, 40] on button "24" at bounding box center [169, 42] width 22 height 14
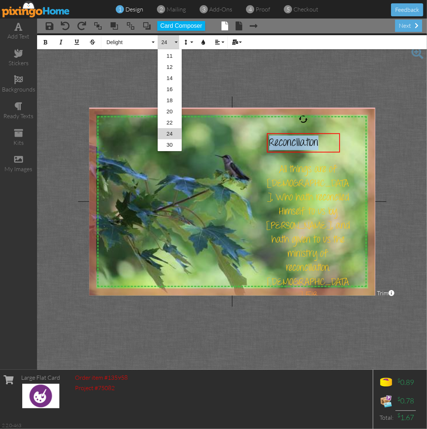
scroll to position [99, 0]
click at [175, 109] on link "30" at bounding box center [170, 111] width 24 height 11
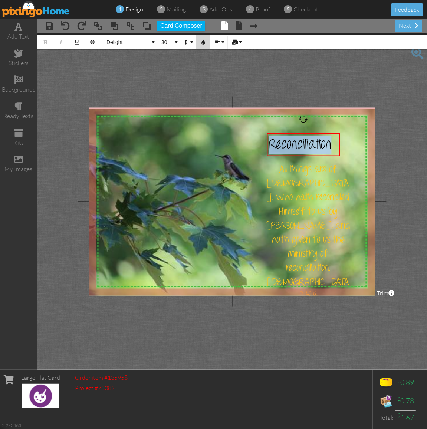
click at [201, 43] on icon "button" at bounding box center [203, 42] width 5 height 5
drag, startPoint x: 266, startPoint y: 152, endPoint x: 275, endPoint y: 151, distance: 9.3
click at [275, 151] on div at bounding box center [312, 143] width 77 height 27
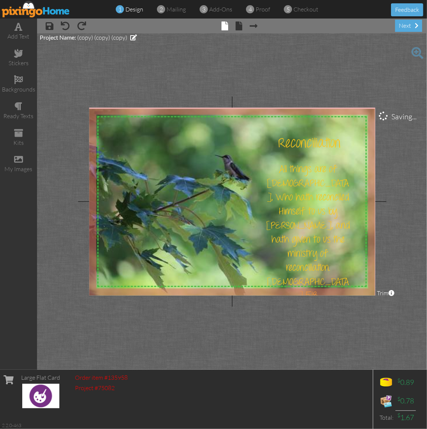
click at [376, 76] on project-studio-wrapper "X X X X X X X X X X X X X X X X X X X X X X X X X X X X X X X X X X X X X X X X…" at bounding box center [232, 201] width 390 height 337
click at [403, 21] on div "next" at bounding box center [408, 26] width 27 height 12
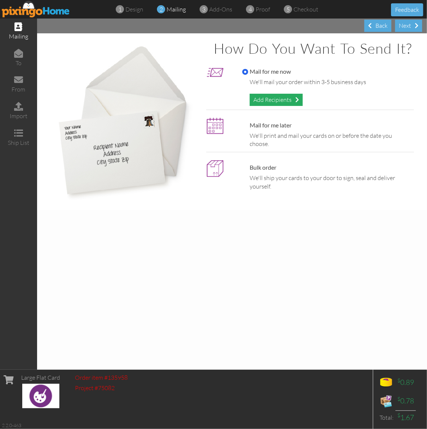
click at [290, 97] on div "Add Recipients" at bounding box center [276, 100] width 53 height 12
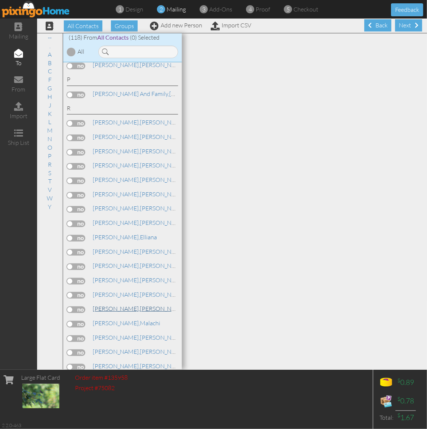
scroll to position [1112, 0]
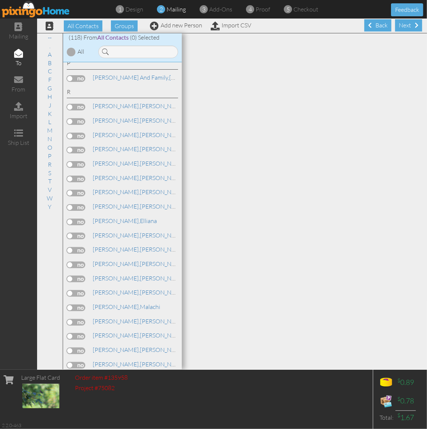
click at [80, 333] on label at bounding box center [76, 336] width 19 height 7
click at [0, 0] on input "checkbox" at bounding box center [0, 0] width 0 height 0
click at [399, 23] on div "Next" at bounding box center [408, 25] width 27 height 12
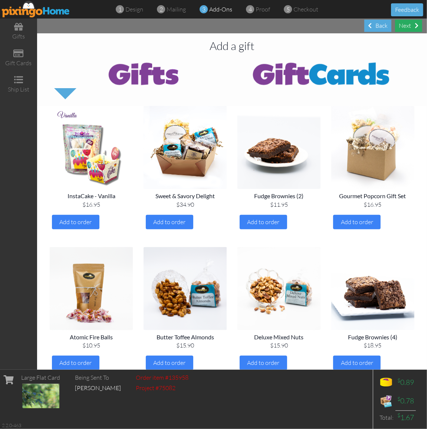
click at [402, 25] on div "Next" at bounding box center [408, 26] width 27 height 12
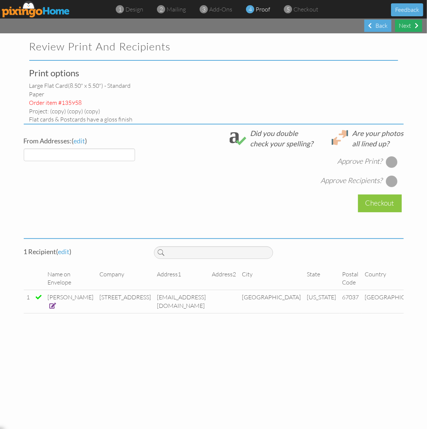
select select "object:4486"
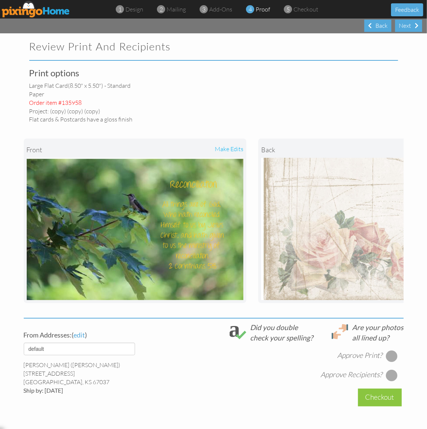
click at [390, 362] on div at bounding box center [392, 356] width 12 height 12
click at [386, 380] on div at bounding box center [392, 376] width 12 height 12
click at [381, 401] on div "Checkout" at bounding box center [380, 397] width 44 height 17
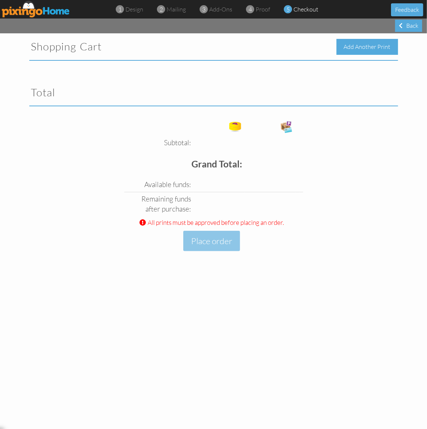
click at [383, 43] on div "Add Another Print" at bounding box center [367, 47] width 62 height 16
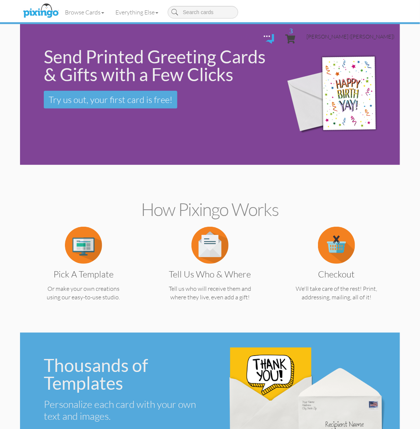
click at [370, 33] on span "[PERSON_NAME] ([PERSON_NAME])" at bounding box center [350, 36] width 88 height 6
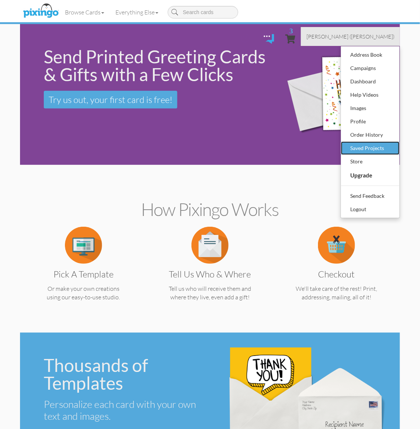
click at [370, 143] on div "Saved Projects" at bounding box center [370, 148] width 44 height 11
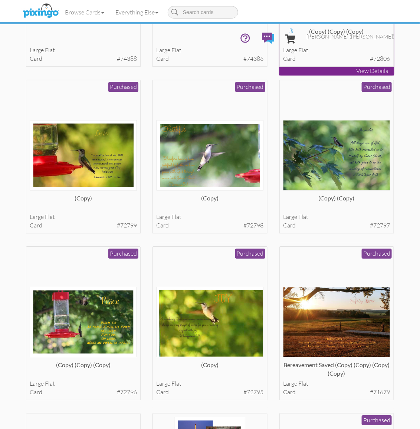
scroll to position [510, 0]
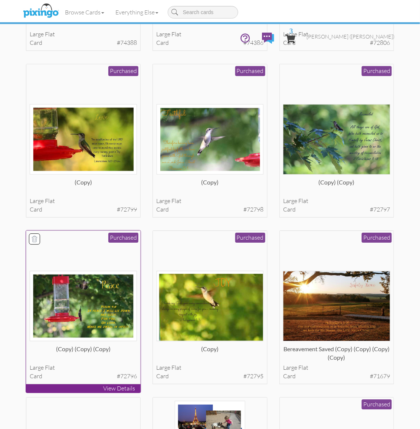
click at [90, 299] on img at bounding box center [83, 306] width 107 height 70
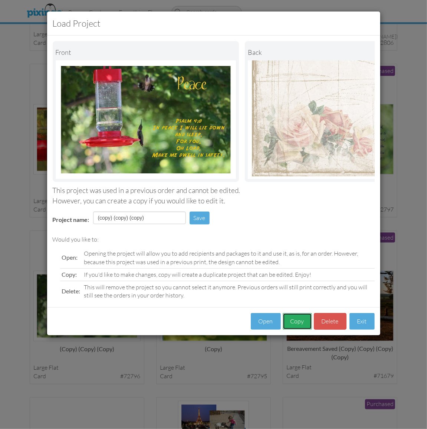
click at [297, 329] on button "Copy" at bounding box center [297, 321] width 29 height 17
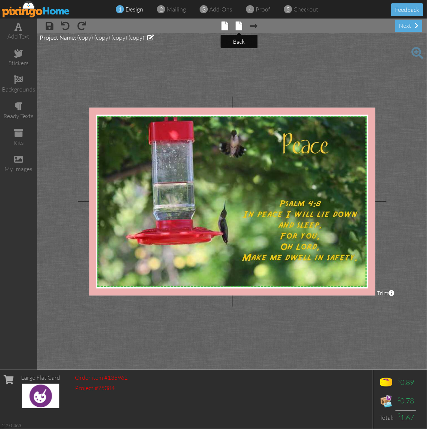
click at [240, 26] on span at bounding box center [238, 26] width 7 height 9
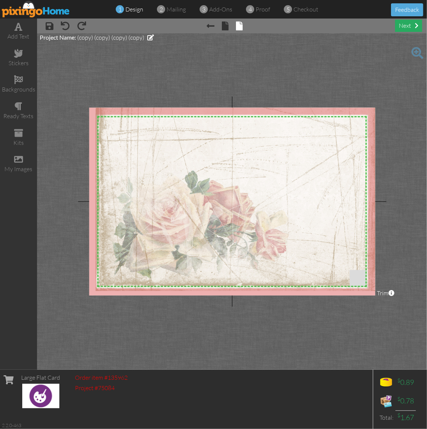
click at [410, 22] on div "next" at bounding box center [408, 26] width 27 height 12
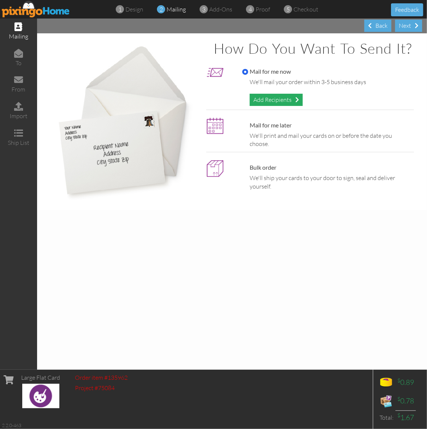
click at [297, 95] on div "Add Recipients" at bounding box center [276, 100] width 53 height 12
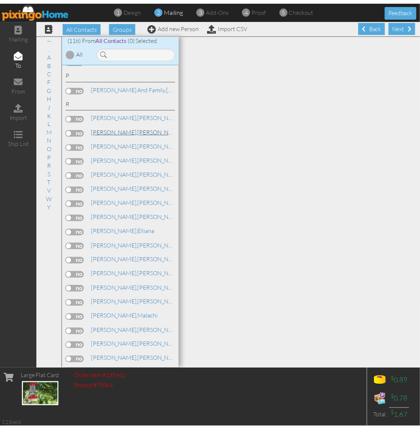
scroll to position [1159, 0]
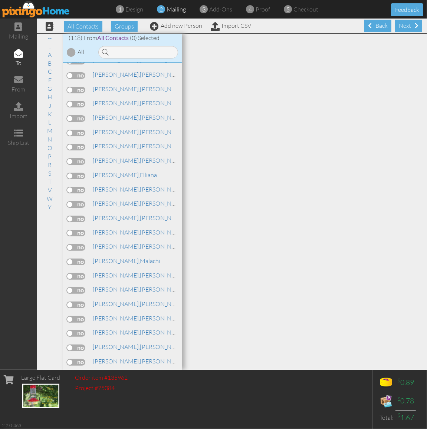
click at [73, 287] on label at bounding box center [76, 290] width 19 height 7
click at [0, 0] on input "checkbox" at bounding box center [0, 0] width 0 height 0
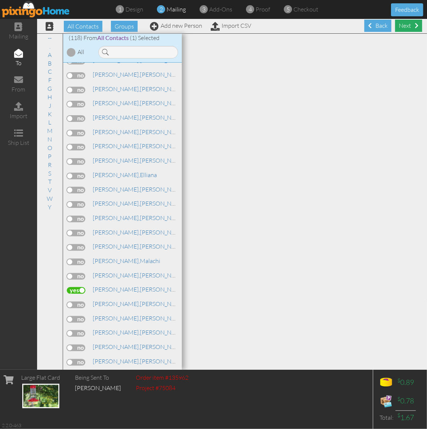
click at [398, 24] on div "Next" at bounding box center [408, 26] width 27 height 12
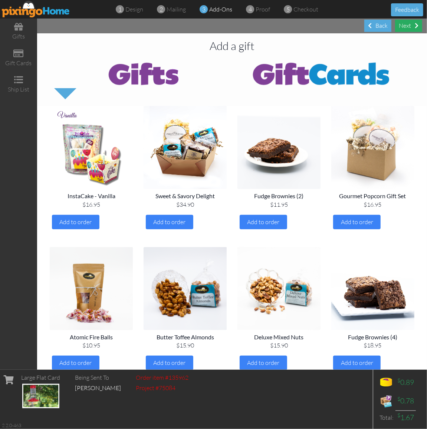
click at [409, 26] on div "Next" at bounding box center [408, 26] width 27 height 12
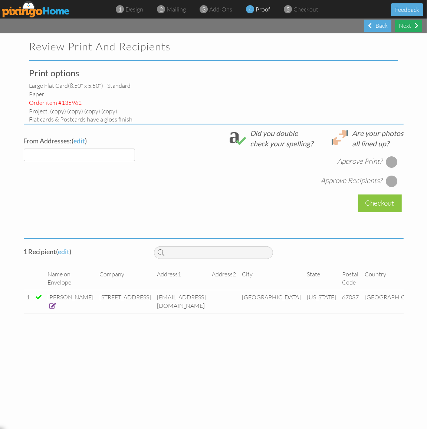
select select "object:5719"
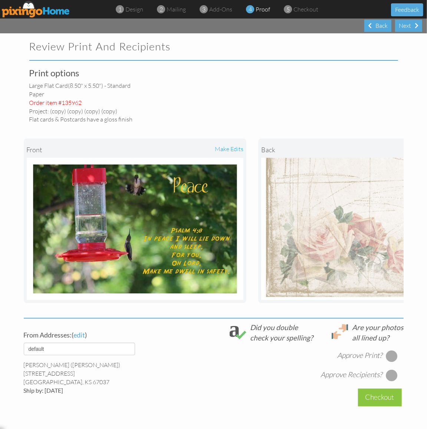
drag, startPoint x: 305, startPoint y: 143, endPoint x: 284, endPoint y: 144, distance: 20.8
click at [284, 144] on div "back" at bounding box center [315, 150] width 108 height 16
click at [388, 362] on div at bounding box center [392, 356] width 12 height 12
click at [389, 381] on div at bounding box center [392, 376] width 12 height 12
click at [369, 403] on div "Checkout" at bounding box center [380, 397] width 44 height 17
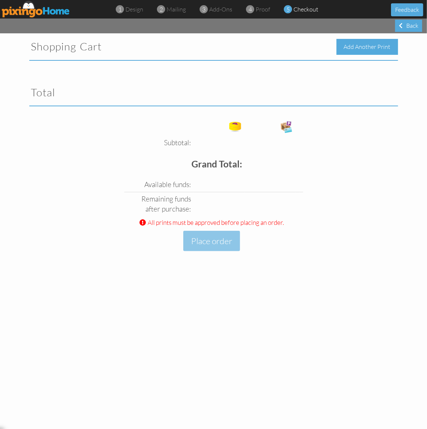
click at [358, 46] on div "Add Another Print" at bounding box center [367, 47] width 62 height 16
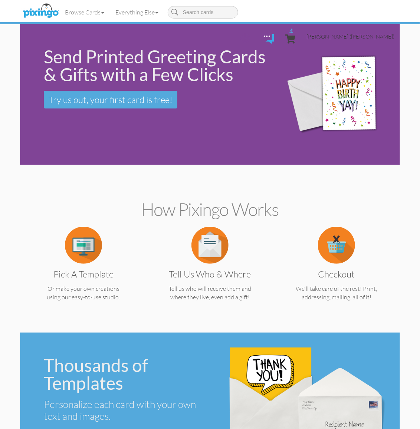
click at [377, 33] on span "[PERSON_NAME] ([PERSON_NAME])" at bounding box center [350, 36] width 88 height 6
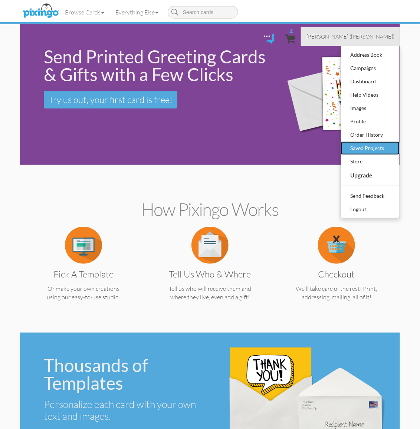
click at [353, 143] on div "Saved Projects" at bounding box center [370, 148] width 44 height 11
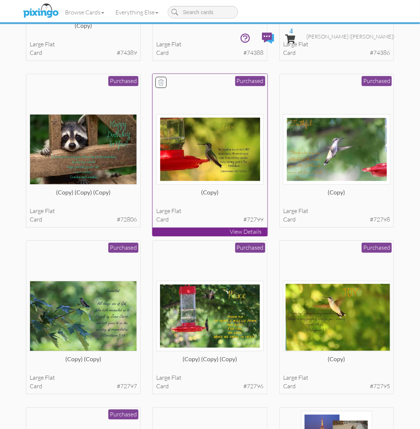
scroll to position [510, 0]
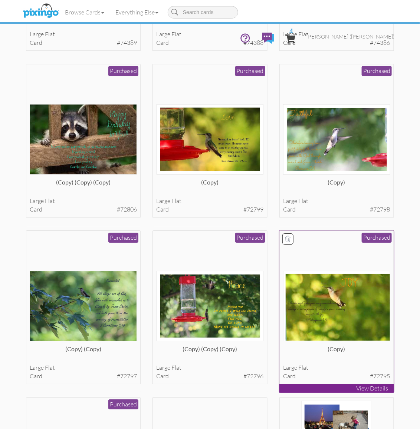
click at [334, 297] on img at bounding box center [336, 306] width 107 height 70
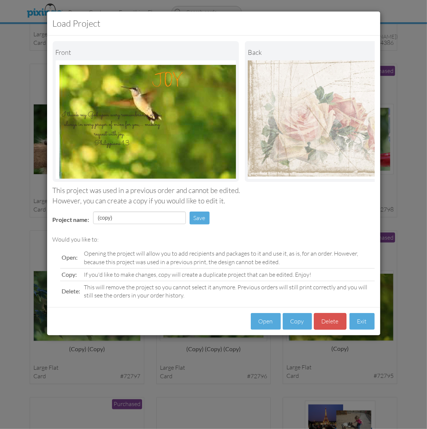
click at [167, 135] on img at bounding box center [146, 119] width 181 height 119
click at [303, 329] on button "Copy" at bounding box center [297, 321] width 29 height 17
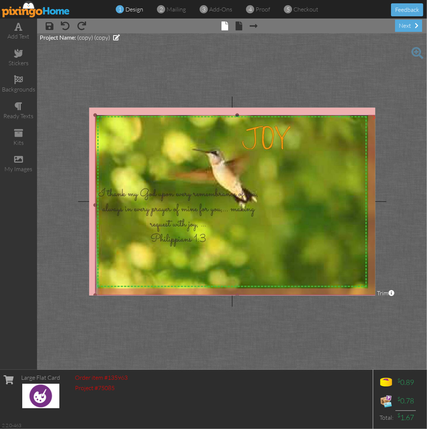
click at [187, 210] on img at bounding box center [234, 203] width 291 height 187
click at [186, 205] on img at bounding box center [234, 203] width 291 height 187
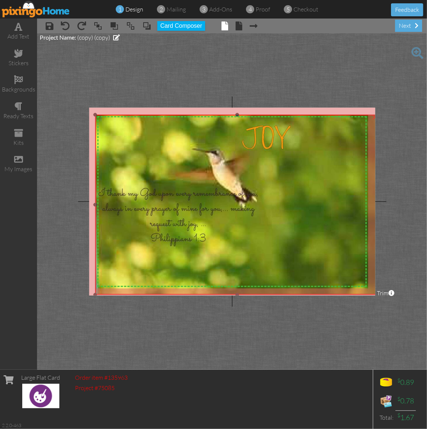
click at [270, 141] on img at bounding box center [234, 202] width 291 height 187
click at [256, 141] on img at bounding box center [234, 202] width 291 height 187
click at [301, 222] on img at bounding box center [234, 202] width 291 height 187
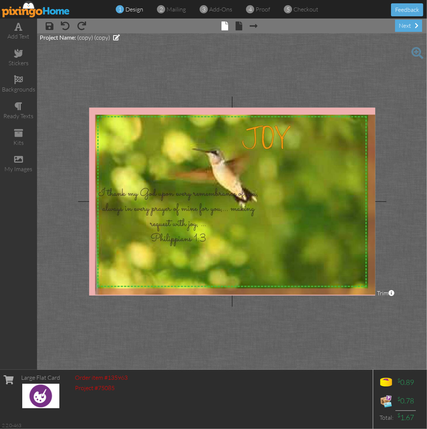
click at [71, 304] on project-studio-wrapper "X X X X X X X X X X X X X X X X X X X X X X X X X X X X X X X X X X X X X X X X…" at bounding box center [232, 201] width 390 height 337
click at [403, 26] on div "next" at bounding box center [408, 26] width 27 height 12
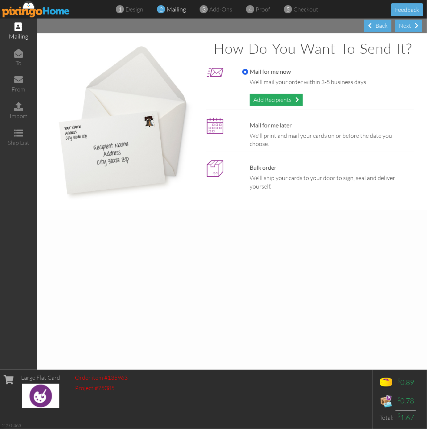
click at [290, 96] on div "Add Recipients" at bounding box center [276, 100] width 53 height 12
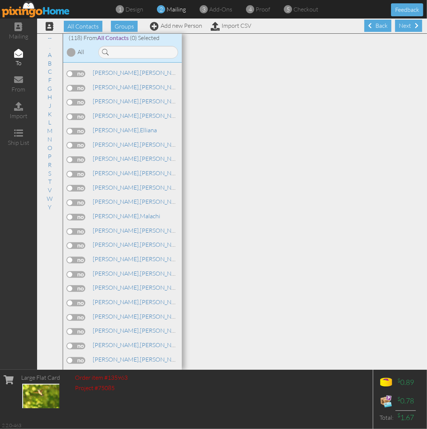
scroll to position [1252, 0]
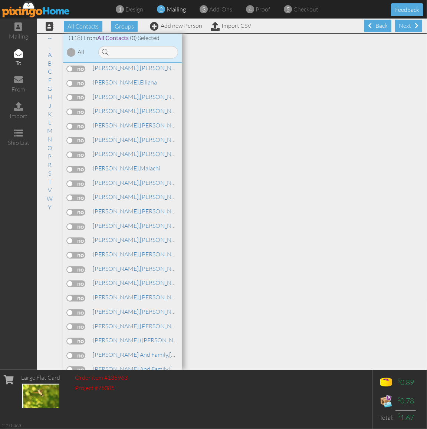
click at [74, 338] on label at bounding box center [76, 341] width 19 height 7
click at [0, 0] on input "checkbox" at bounding box center [0, 0] width 0 height 0
click at [395, 21] on div "Next" at bounding box center [408, 26] width 27 height 12
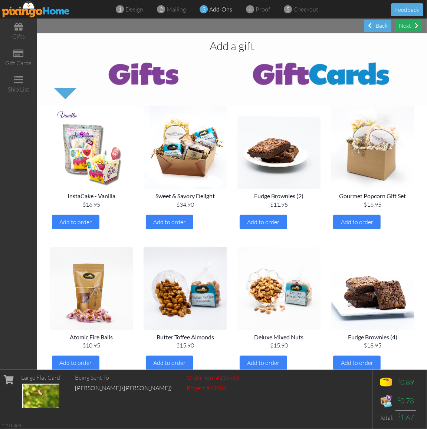
click at [408, 25] on div "Next" at bounding box center [408, 26] width 27 height 12
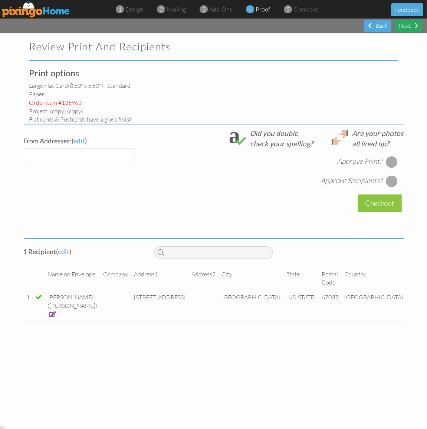
select select "object:6956"
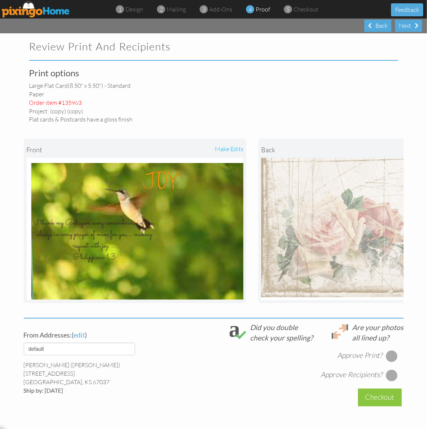
click at [230, 148] on div "make edits" at bounding box center [189, 150] width 108 height 16
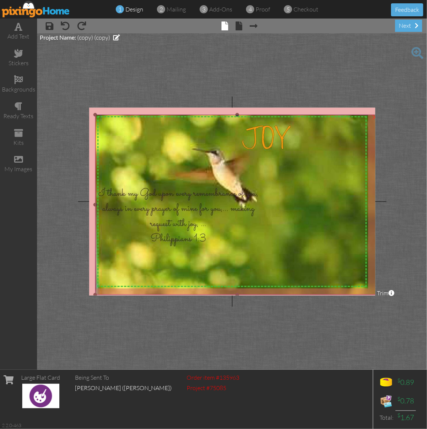
click at [271, 138] on img at bounding box center [234, 202] width 291 height 187
click at [238, 196] on img at bounding box center [234, 202] width 291 height 187
click at [156, 208] on img at bounding box center [234, 202] width 291 height 187
click at [156, 206] on img at bounding box center [234, 202] width 291 height 187
click at [274, 141] on img at bounding box center [234, 202] width 291 height 187
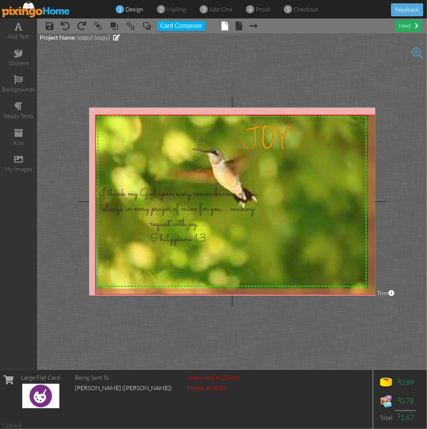
click at [407, 26] on div "next" at bounding box center [408, 26] width 27 height 12
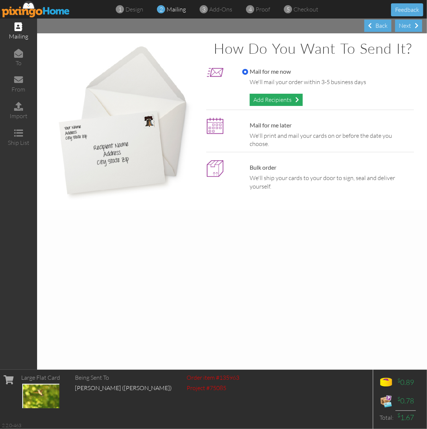
click at [293, 99] on div "Add Recipients" at bounding box center [276, 100] width 53 height 12
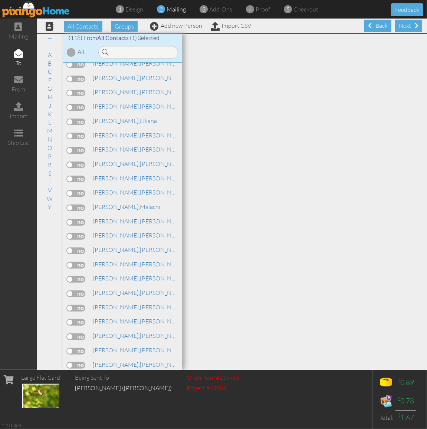
scroll to position [1252, 0]
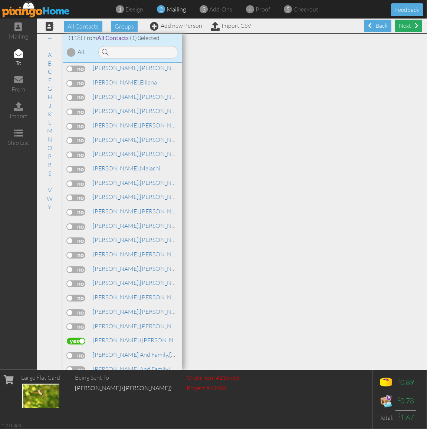
click at [402, 21] on div "Next" at bounding box center [408, 26] width 27 height 12
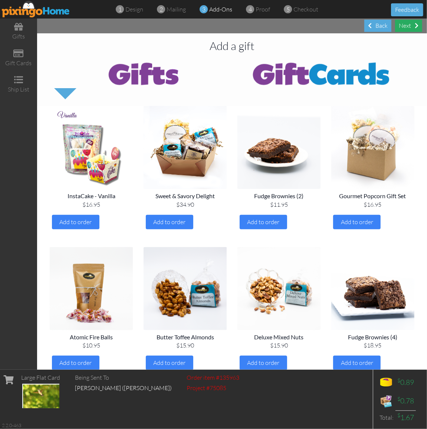
click at [417, 24] on span at bounding box center [417, 26] width 4 height 6
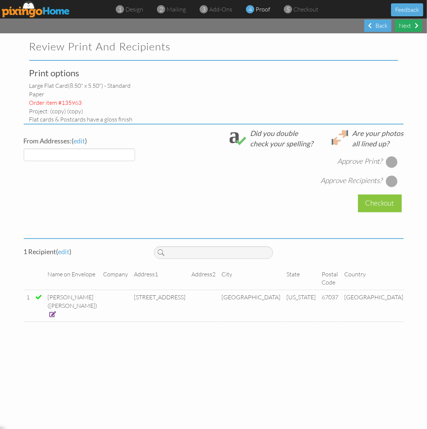
select select "object:7487"
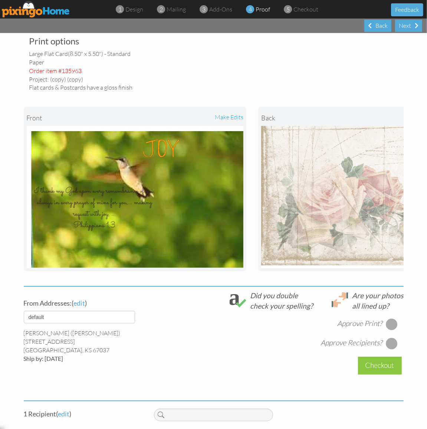
scroll to position [82, 0]
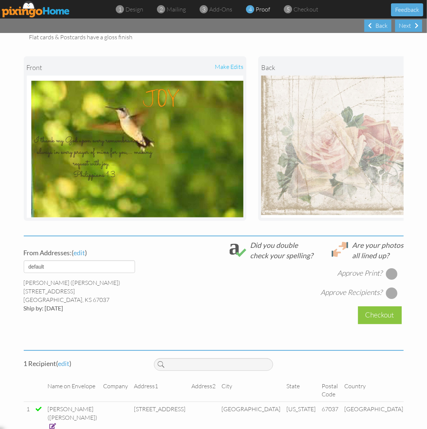
click at [388, 277] on div at bounding box center [392, 274] width 12 height 12
click at [386, 297] on div at bounding box center [392, 293] width 12 height 12
click at [375, 317] on div "Checkout" at bounding box center [380, 315] width 44 height 17
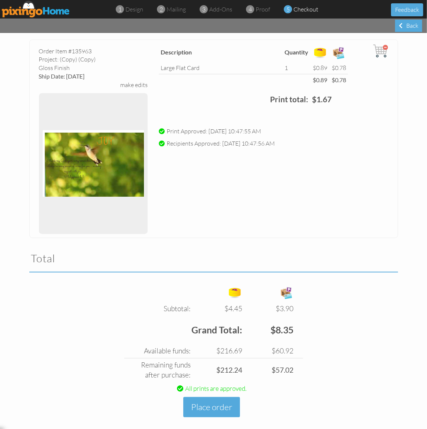
scroll to position [867, 0]
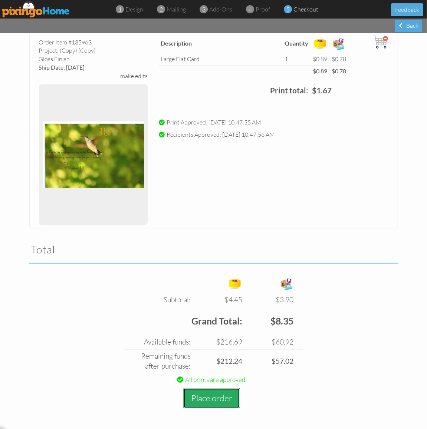
click at [203, 394] on button "Place order" at bounding box center [211, 399] width 57 height 20
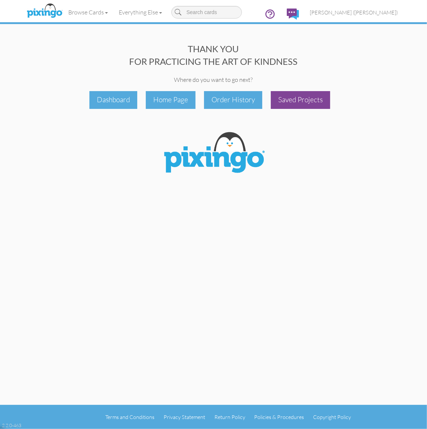
click at [323, 98] on div "Saved Projects" at bounding box center [300, 99] width 59 height 17
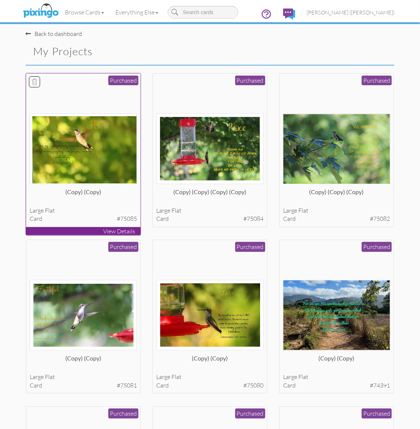
click at [77, 144] on img at bounding box center [83, 148] width 107 height 70
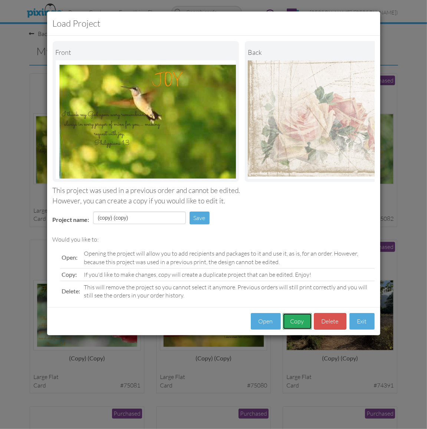
click at [293, 330] on button "Copy" at bounding box center [297, 321] width 29 height 17
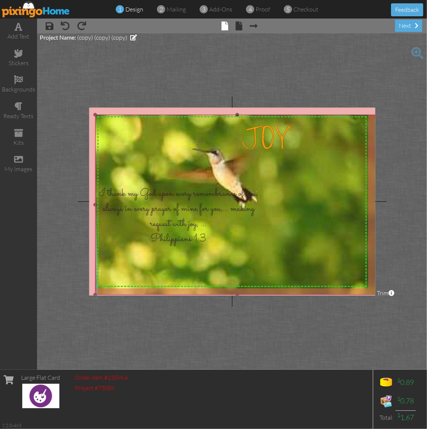
click at [185, 209] on img at bounding box center [234, 202] width 291 height 187
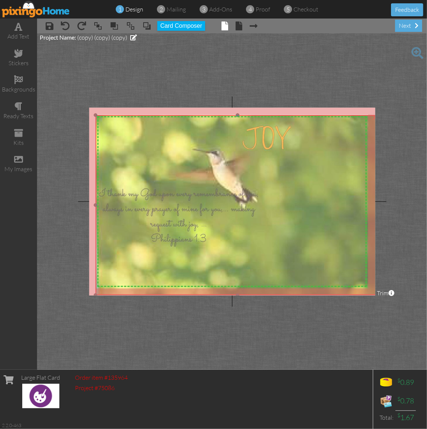
click at [195, 192] on img at bounding box center [235, 203] width 291 height 187
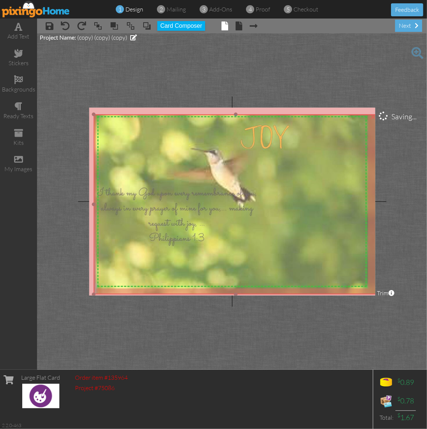
click at [271, 145] on img at bounding box center [233, 202] width 291 height 187
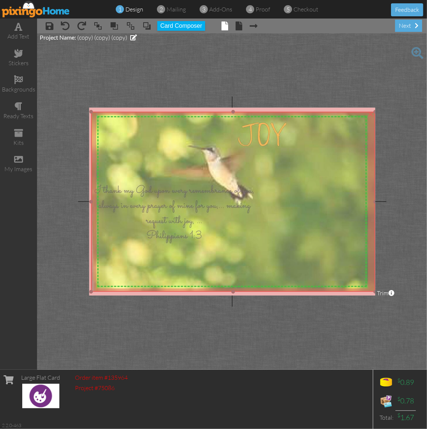
click at [271, 159] on img at bounding box center [230, 199] width 291 height 187
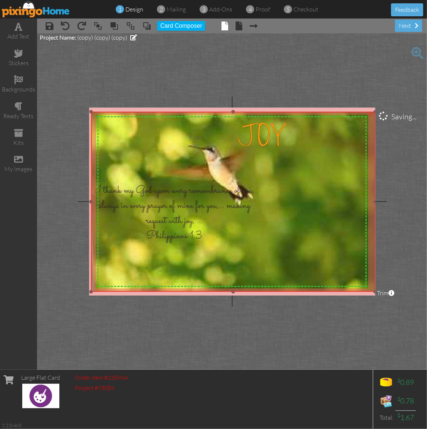
click at [165, 201] on img at bounding box center [230, 199] width 291 height 187
click at [263, 133] on img at bounding box center [230, 199] width 291 height 187
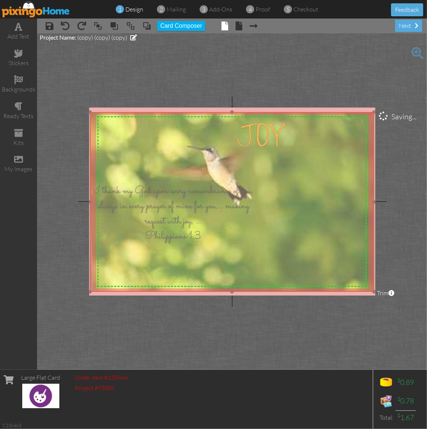
click at [261, 134] on img at bounding box center [229, 199] width 291 height 187
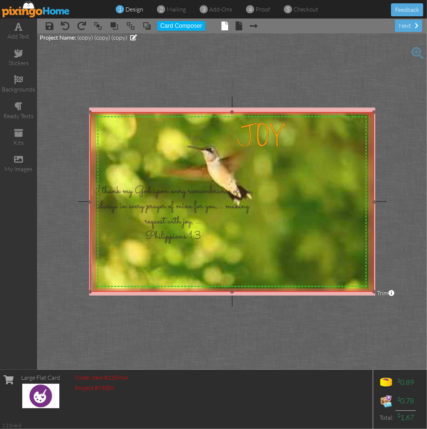
click at [169, 233] on img at bounding box center [229, 199] width 291 height 187
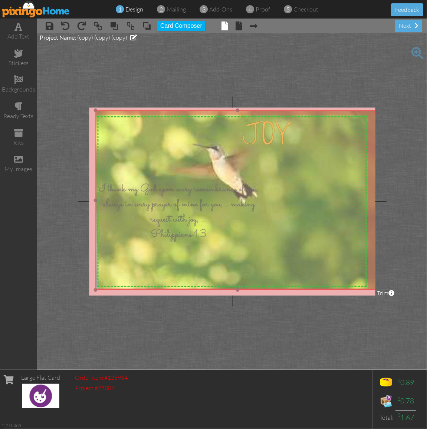
drag, startPoint x: 188, startPoint y: 233, endPoint x: 176, endPoint y: 233, distance: 12.2
click at [176, 231] on img at bounding box center [235, 198] width 291 height 187
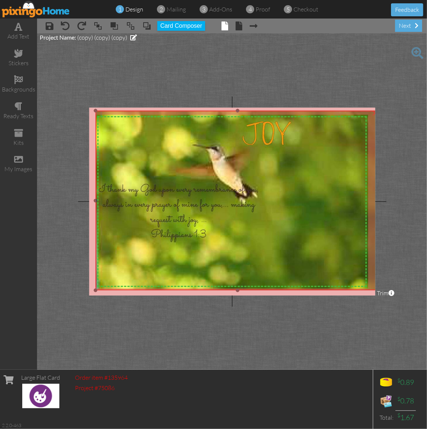
click at [266, 142] on img at bounding box center [235, 198] width 291 height 187
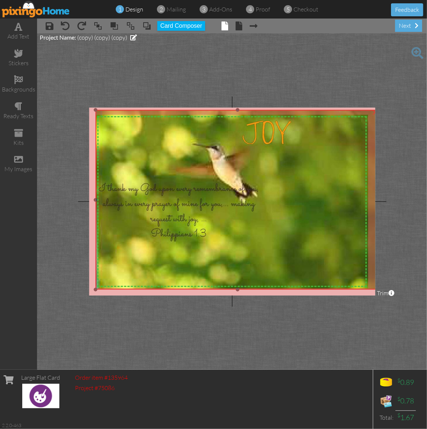
click at [262, 135] on img at bounding box center [235, 197] width 291 height 187
click at [168, 205] on img at bounding box center [235, 197] width 291 height 187
click at [233, 172] on img at bounding box center [235, 197] width 291 height 187
click at [21, 30] on span at bounding box center [19, 26] width 8 height 9
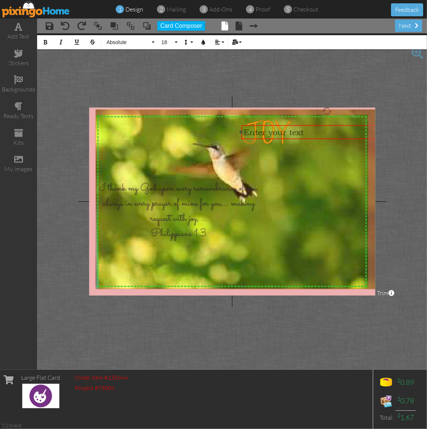
drag, startPoint x: 197, startPoint y: 127, endPoint x: 292, endPoint y: 125, distance: 94.9
click at [292, 125] on div "​ Enter your text ​" at bounding box center [327, 132] width 172 height 14
click at [330, 140] on div at bounding box center [326, 132] width 175 height 18
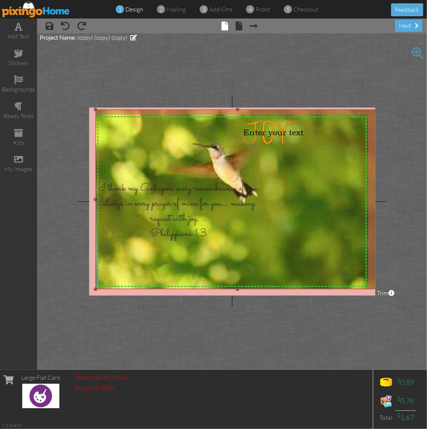
click at [326, 165] on img at bounding box center [235, 197] width 291 height 187
click at [307, 133] on div "Enter your text" at bounding box center [326, 132] width 167 height 10
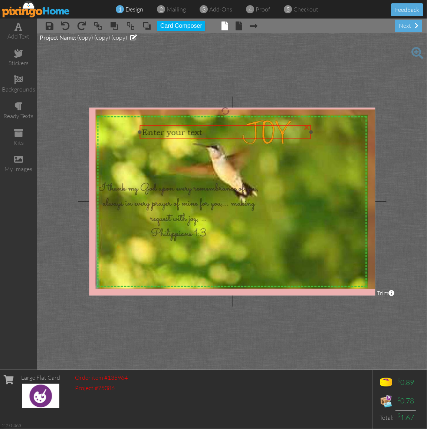
drag, startPoint x: 336, startPoint y: 131, endPoint x: 234, endPoint y: 131, distance: 102.0
click at [234, 131] on div "Enter your text" at bounding box center [225, 132] width 167 height 10
click at [306, 125] on div "×" at bounding box center [306, 127] width 12 height 12
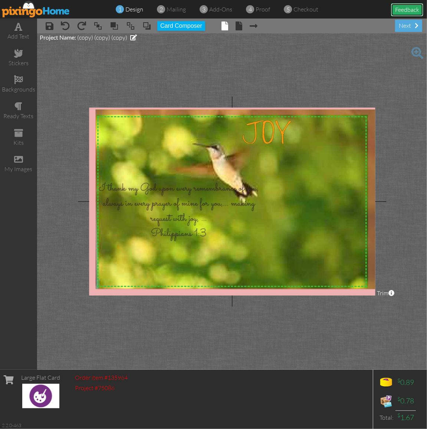
click at [407, 6] on button "Feedback" at bounding box center [407, 9] width 32 height 13
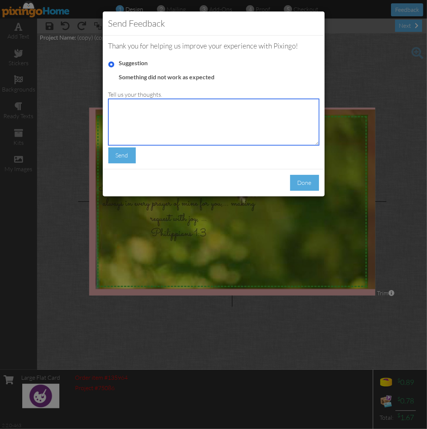
click at [113, 108] on textarea at bounding box center [213, 122] width 211 height 46
type textarea "how do I make changes to this card"
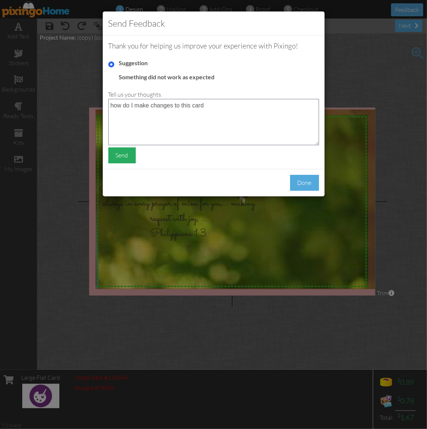
click at [122, 155] on div "Send" at bounding box center [121, 156] width 27 height 16
click at [300, 181] on div "Done" at bounding box center [304, 183] width 29 height 16
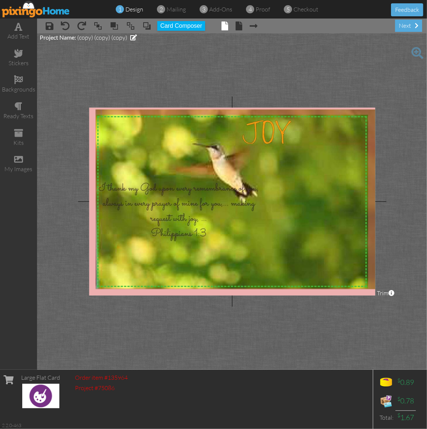
click at [119, 8] on span "1" at bounding box center [119, 9] width 3 height 9
click at [330, 64] on project-studio-wrapper "X X X X X X X X X X X X X X X X X X X X X X X X X X X X X X X X X X X X X X X X…" at bounding box center [232, 201] width 390 height 337
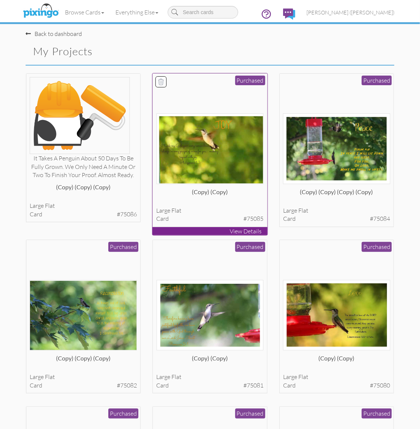
click at [216, 151] on img at bounding box center [209, 148] width 107 height 70
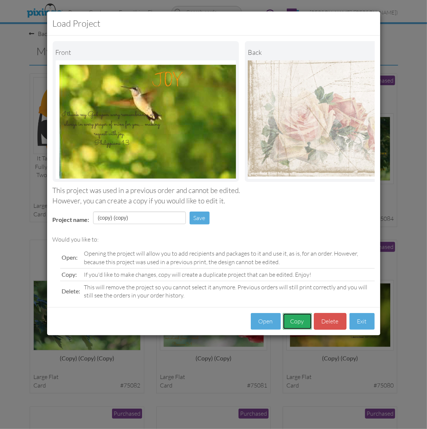
click at [297, 329] on button "Copy" at bounding box center [297, 321] width 29 height 17
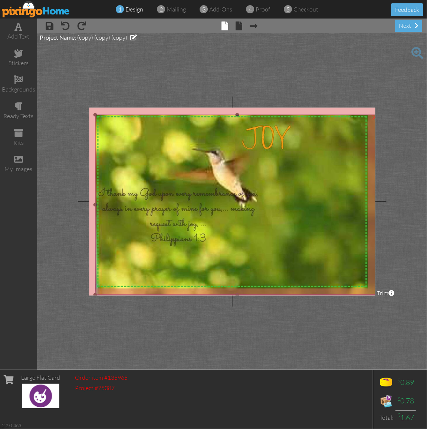
click at [270, 142] on img at bounding box center [234, 202] width 291 height 187
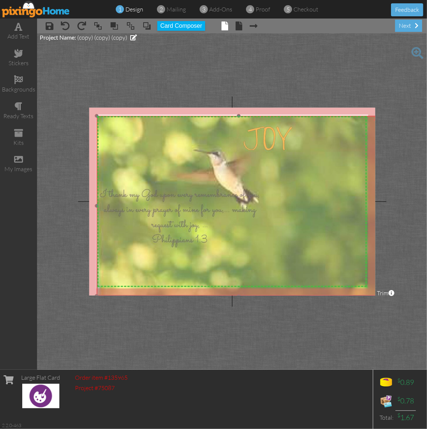
click at [271, 143] on img at bounding box center [236, 204] width 291 height 187
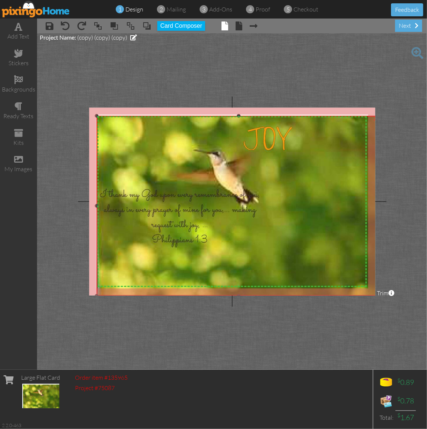
click at [148, 211] on img at bounding box center [236, 204] width 291 height 187
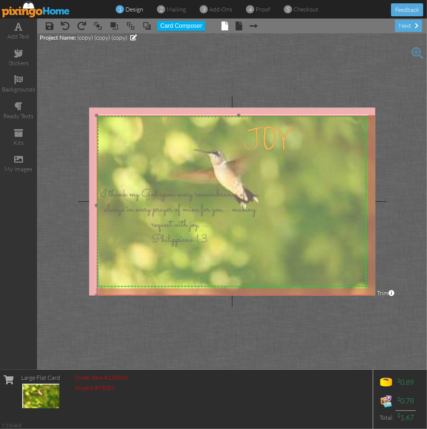
click at [148, 211] on img at bounding box center [236, 203] width 291 height 187
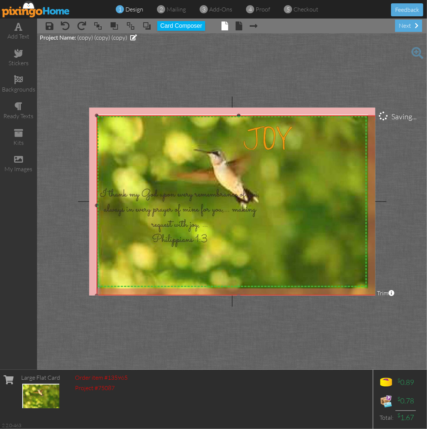
click at [148, 212] on img at bounding box center [236, 203] width 291 height 187
click at [271, 145] on img at bounding box center [236, 203] width 291 height 187
